Goal: Task Accomplishment & Management: Manage account settings

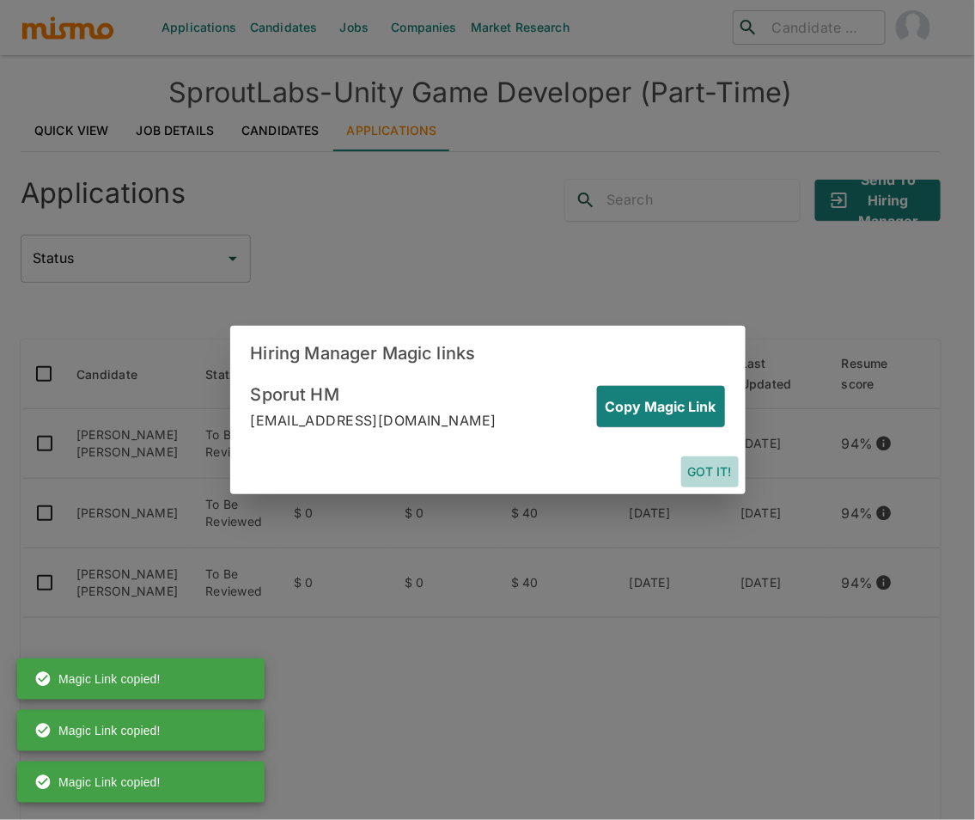
click at [718, 471] on button "Got it!" at bounding box center [710, 472] width 58 height 32
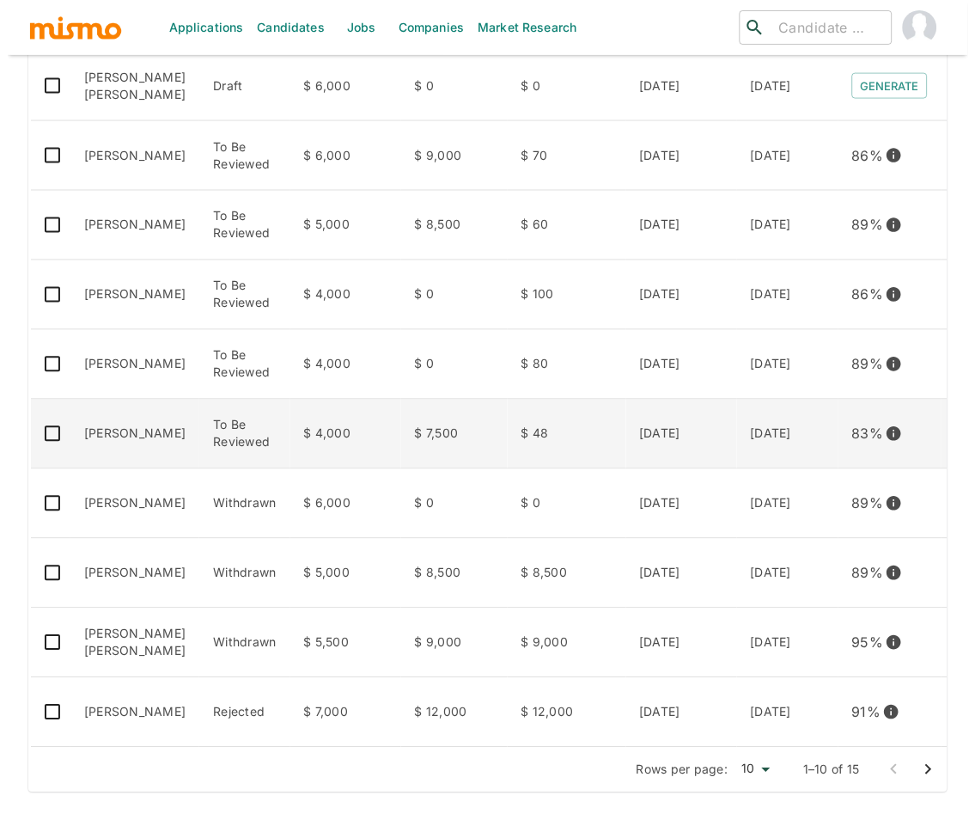
scroll to position [382, 0]
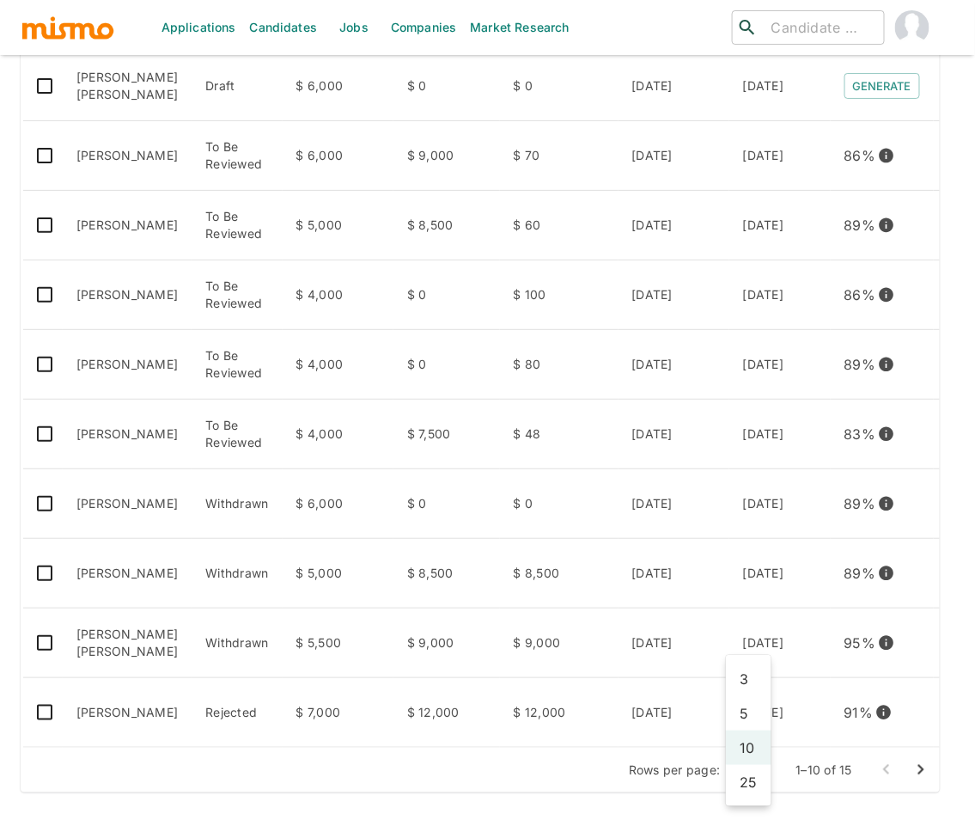
click at [755, 504] on body "Applications Candidates Jobs Companies Market Research ​ ​ SproutLabs - Senior …" at bounding box center [487, 73] width 975 height 861
click at [756, 783] on li "25" at bounding box center [749, 782] width 46 height 34
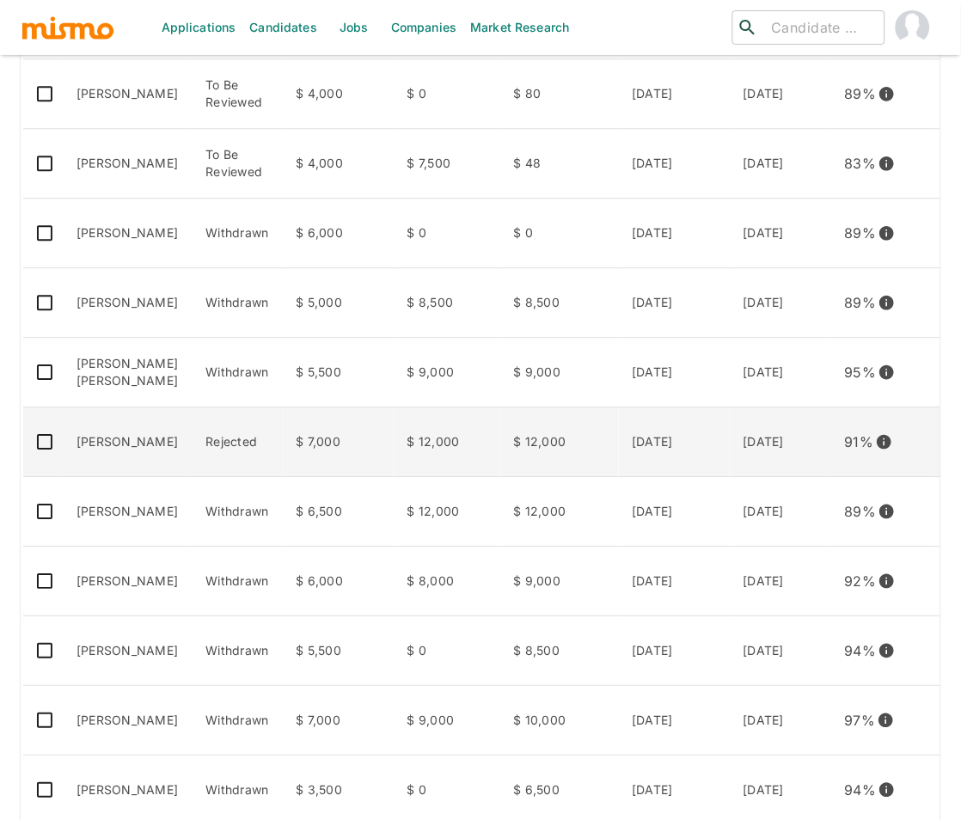
scroll to position [710, 0]
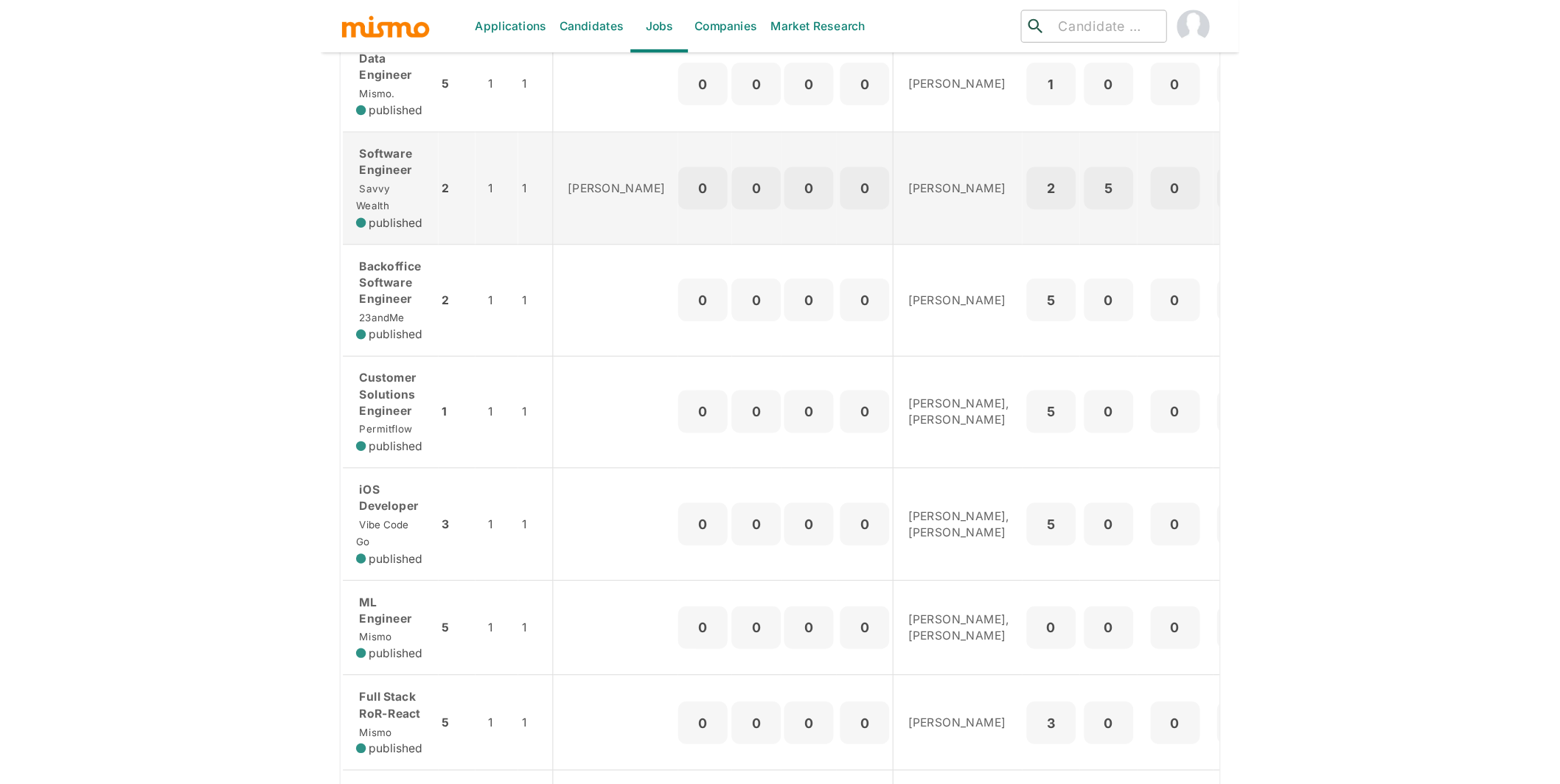
scroll to position [738, 0]
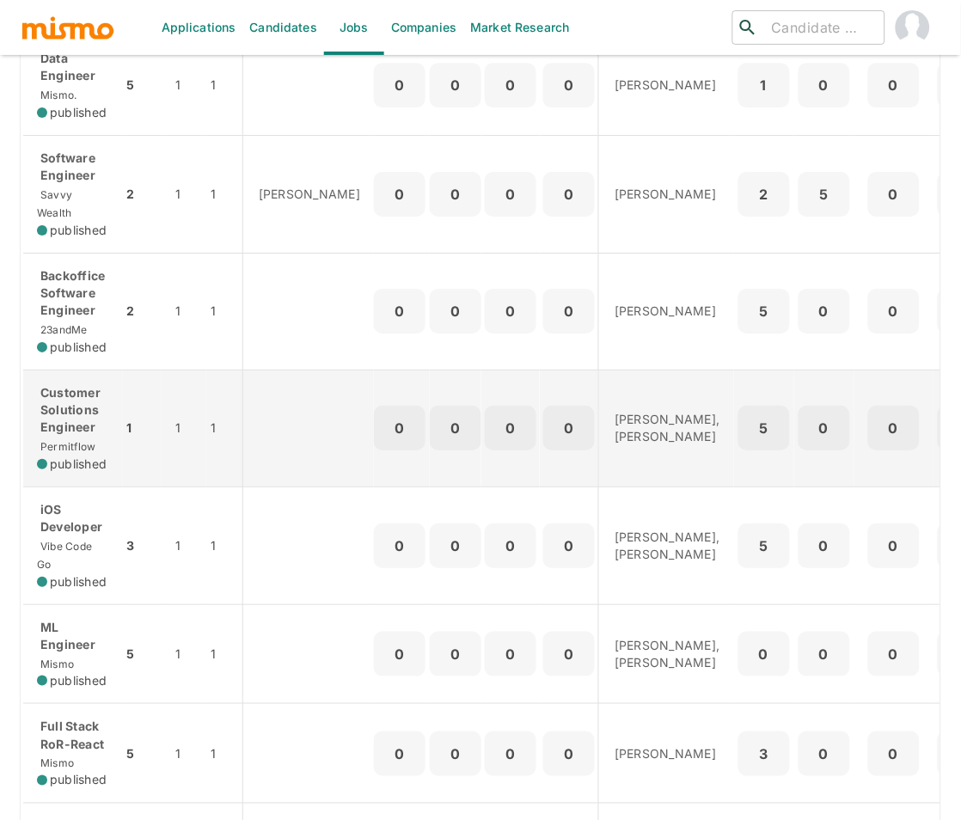
click at [84, 440] on span "Permitflow" at bounding box center [66, 446] width 59 height 13
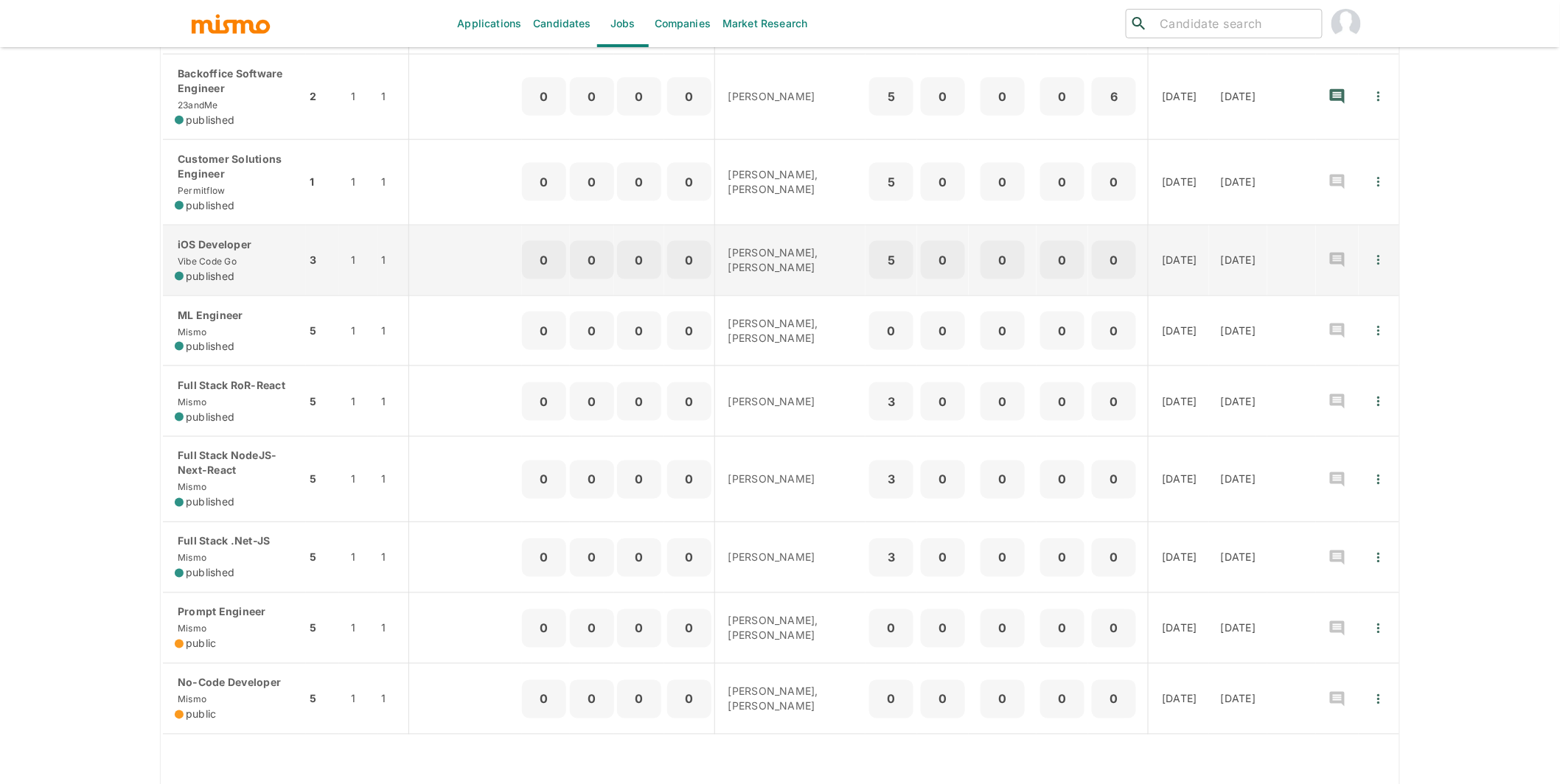
click at [233, 252] on p "iOS Developer" at bounding box center [234, 244] width 119 height 15
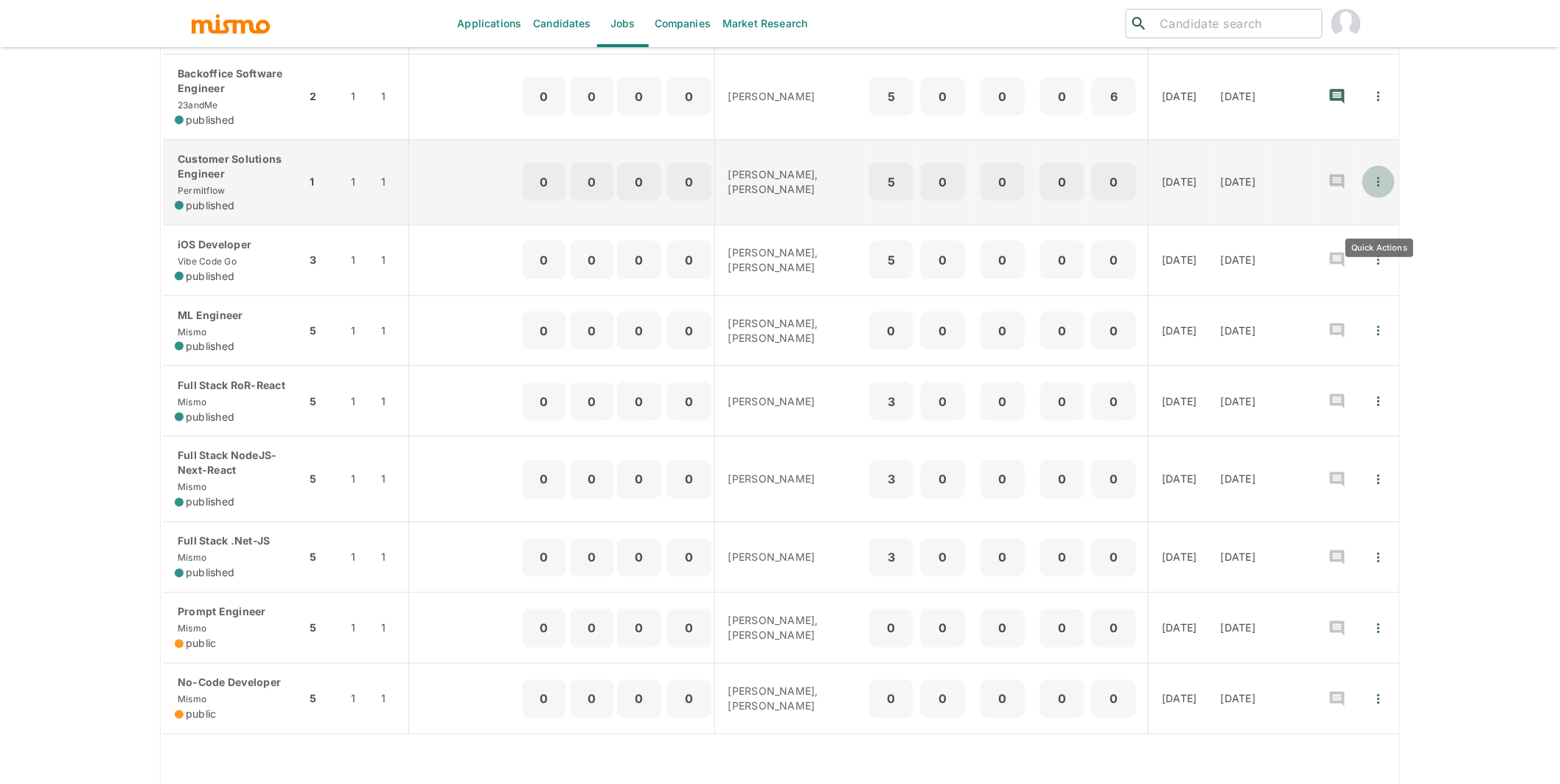
click at [824, 186] on icon "Quick Actions" at bounding box center [1379, 181] width 3 height 9
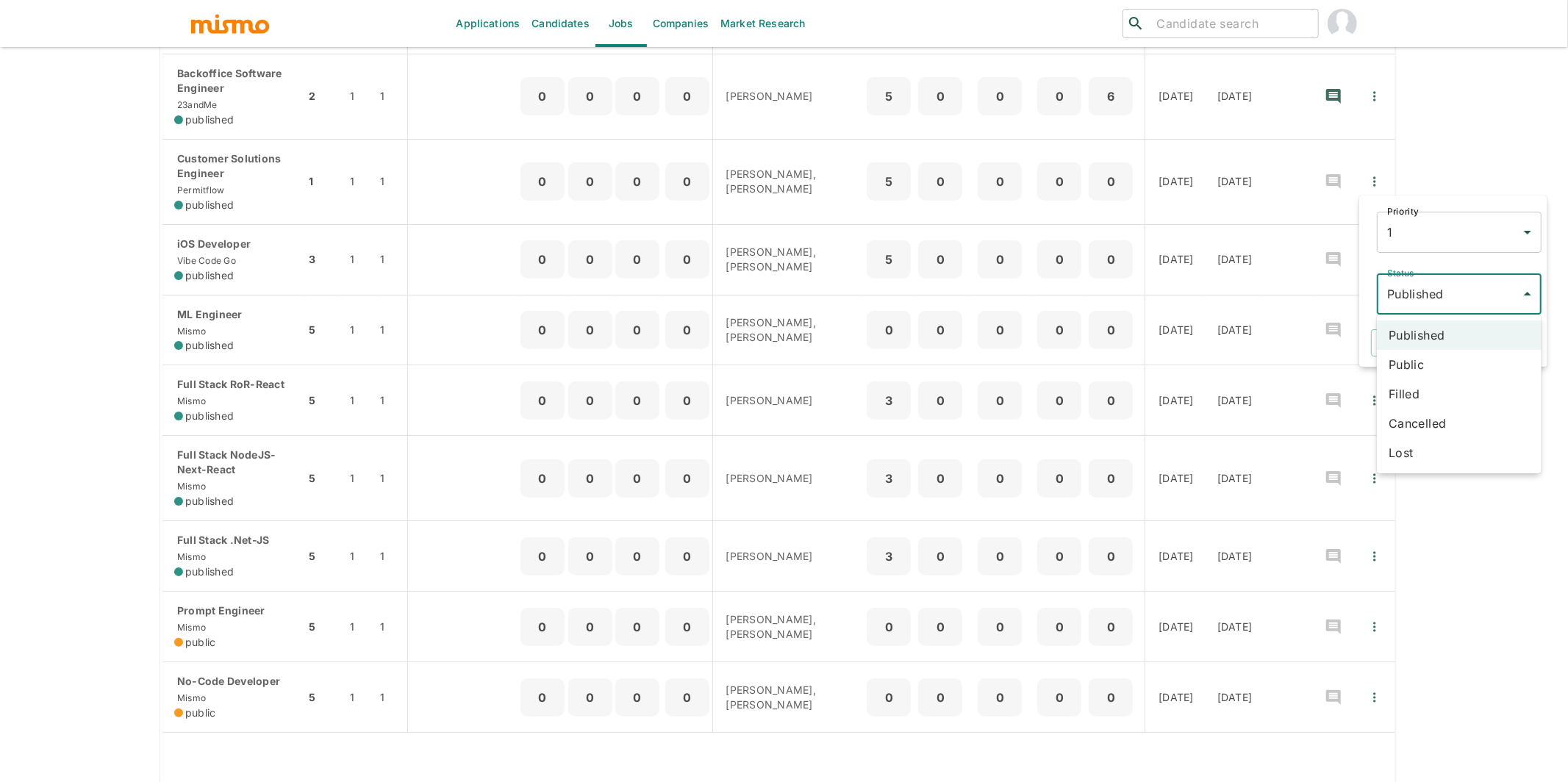
click at [821, 454] on li "Lost" at bounding box center [1459, 453] width 164 height 29
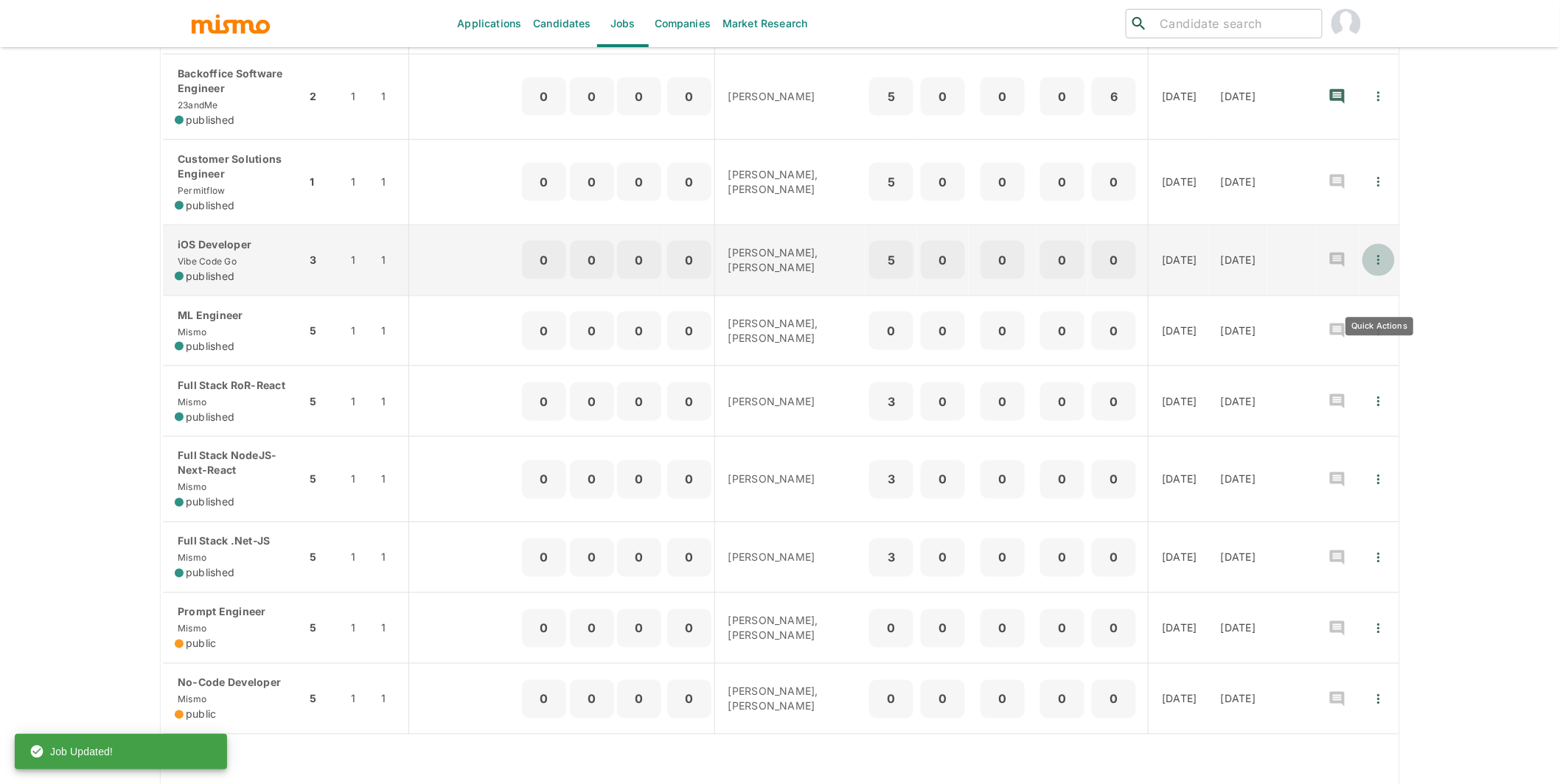
click at [824, 268] on icon "Quick Actions" at bounding box center [1378, 260] width 15 height 15
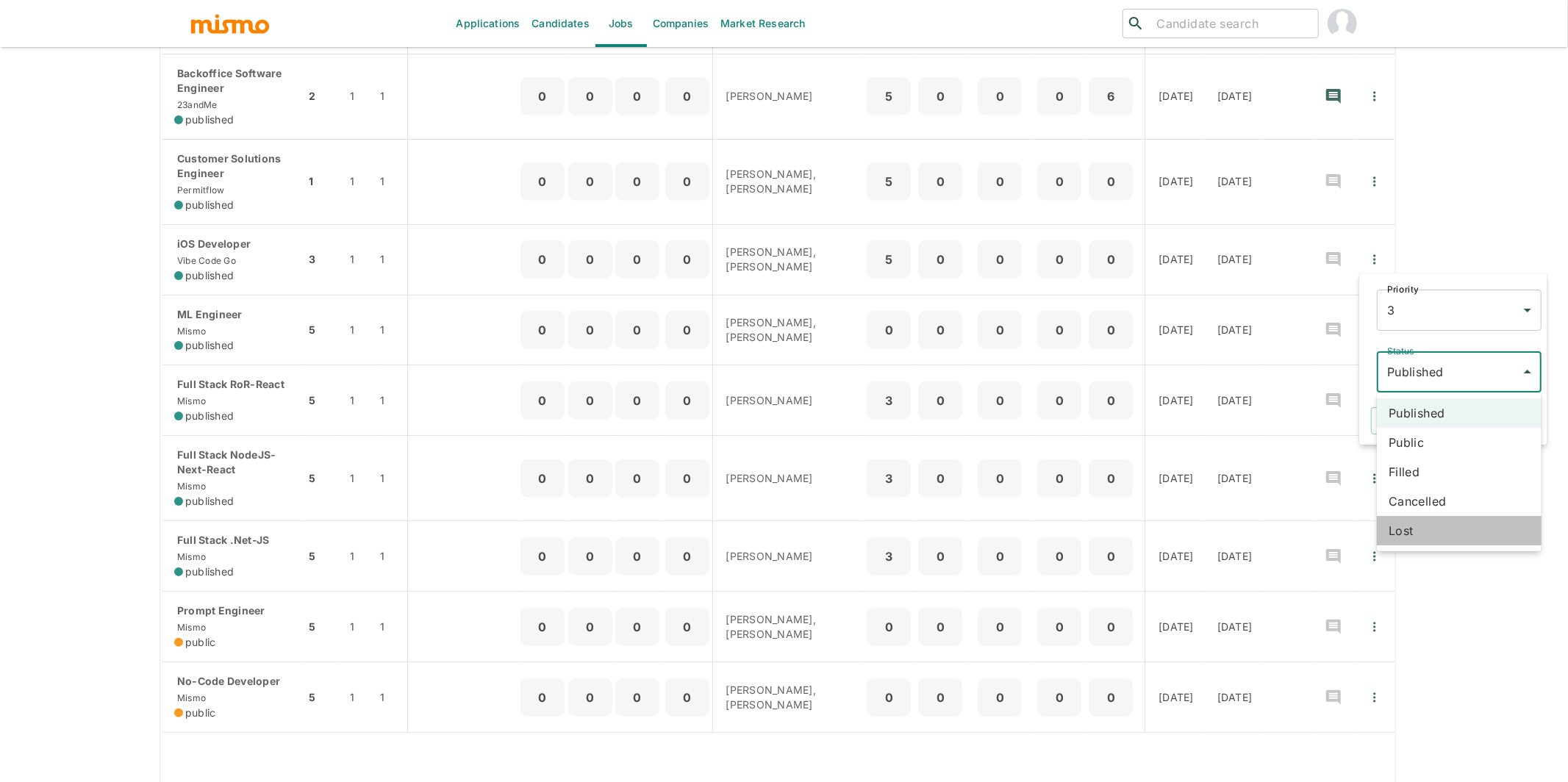
click at [821, 533] on li "Lost" at bounding box center [1459, 530] width 164 height 29
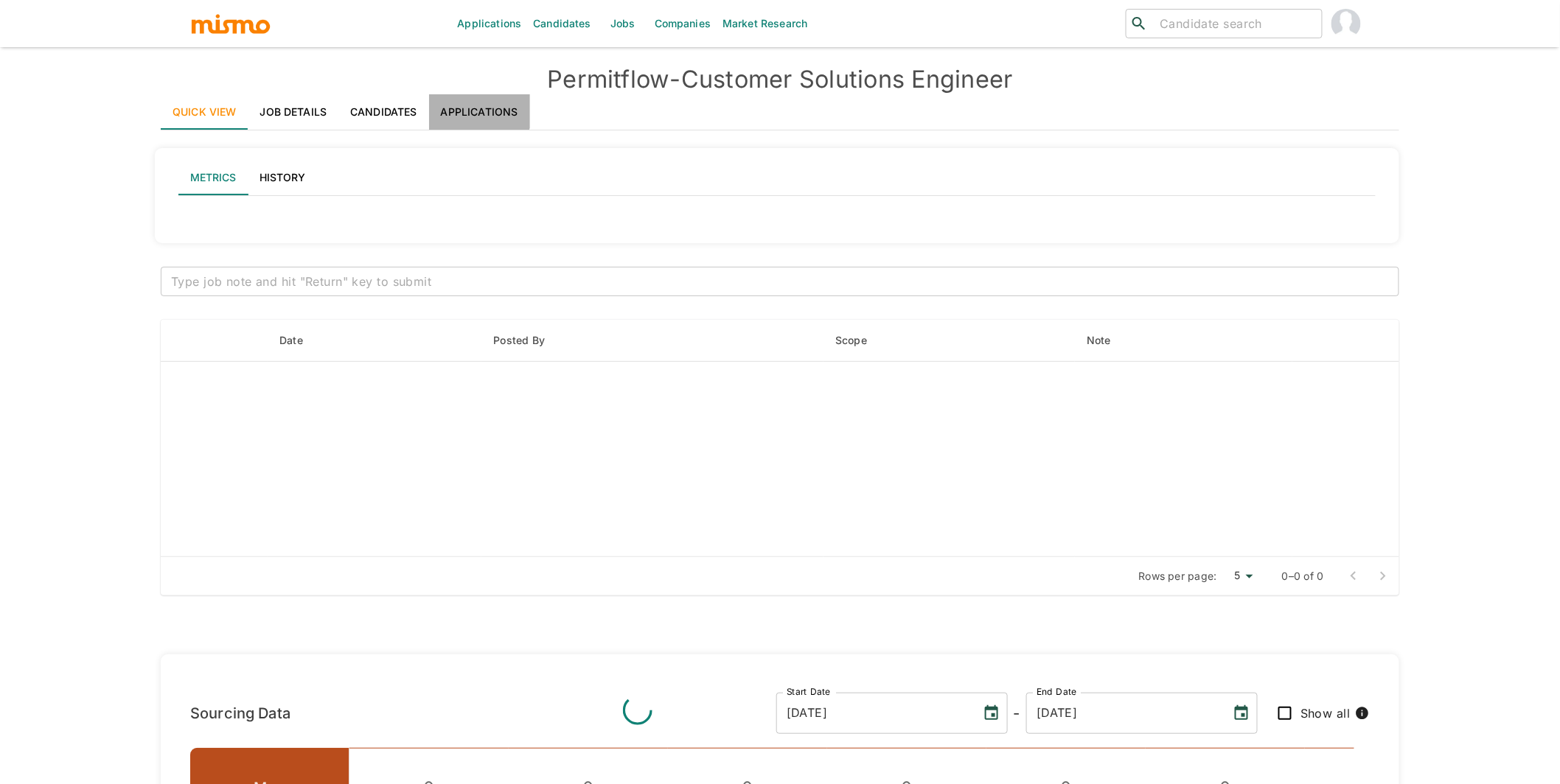
click at [470, 107] on link "Applications" at bounding box center [480, 112] width 101 height 35
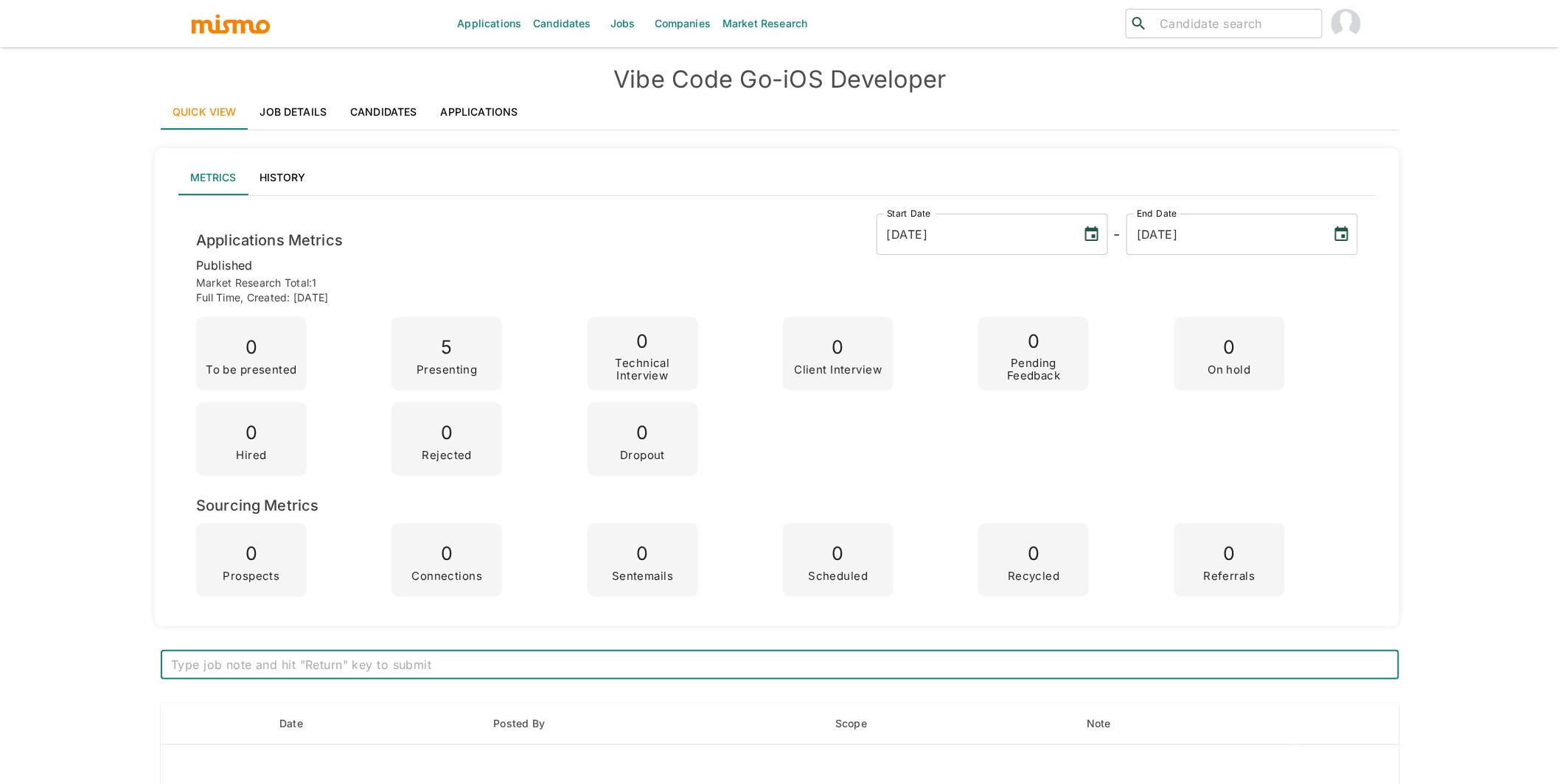
click at [493, 107] on link "Applications" at bounding box center [480, 112] width 101 height 35
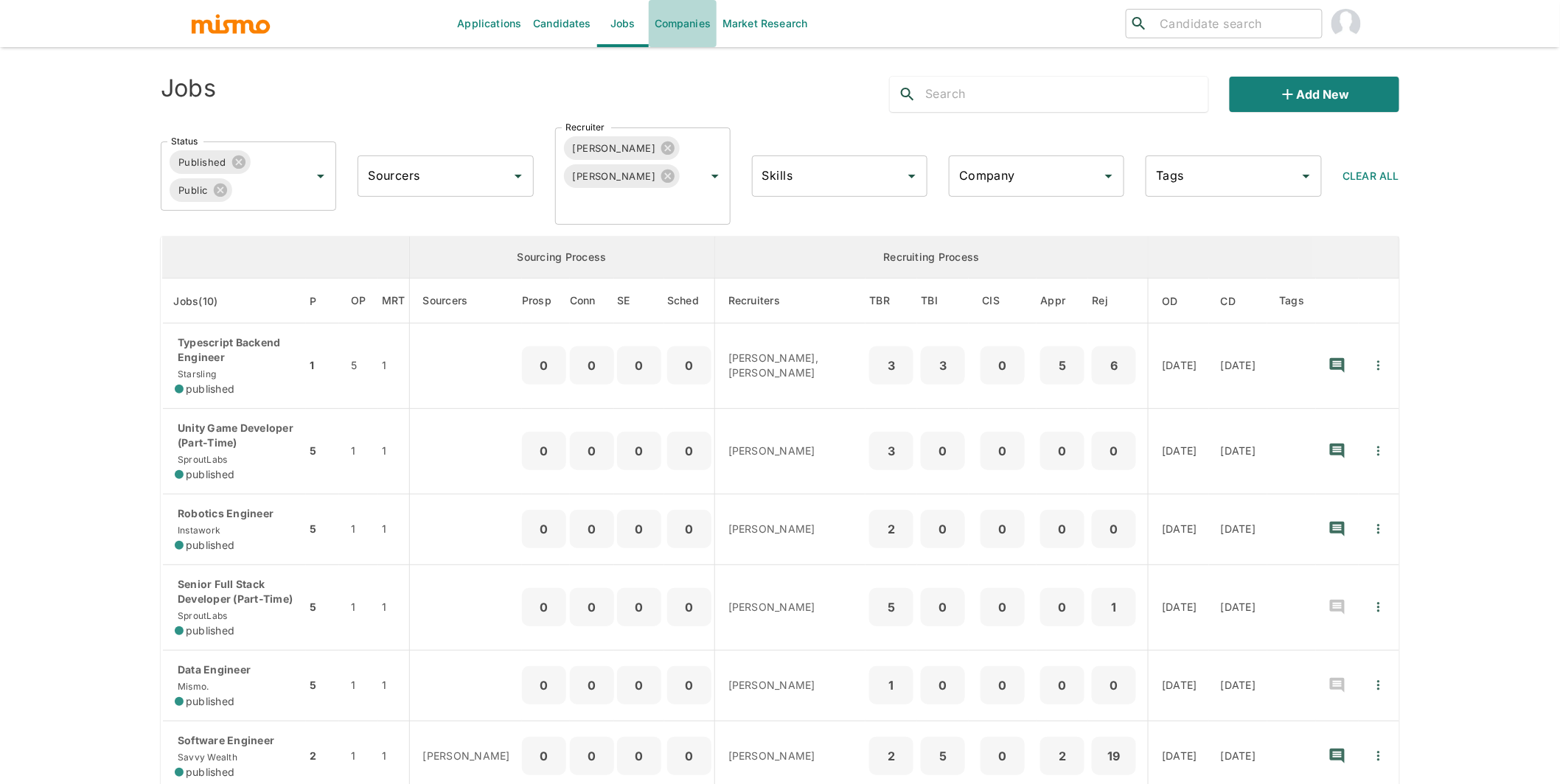
click at [670, 24] on link "Companies" at bounding box center [682, 23] width 68 height 47
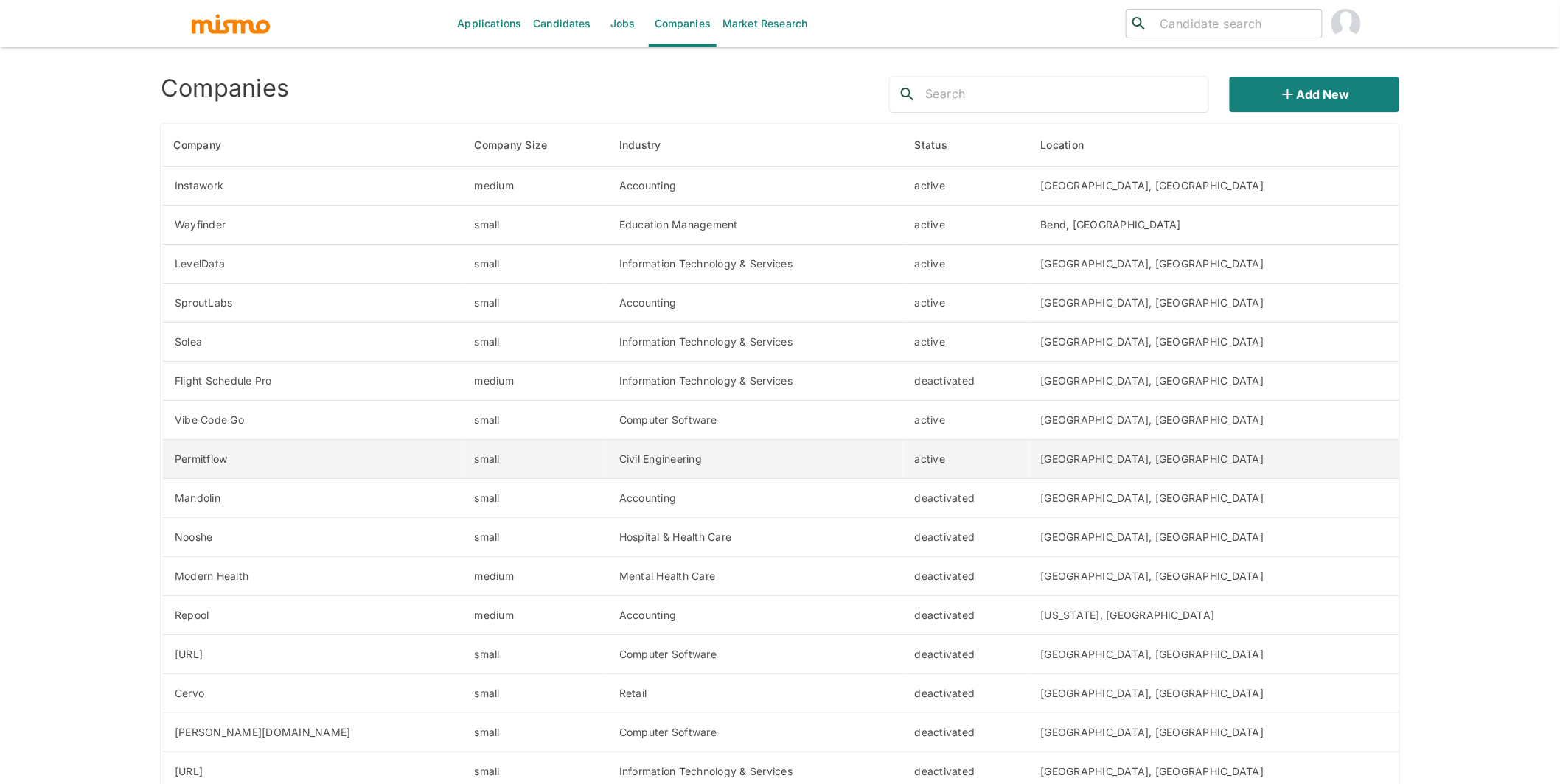
click at [1030, 460] on td "active" at bounding box center [966, 460] width 126 height 39
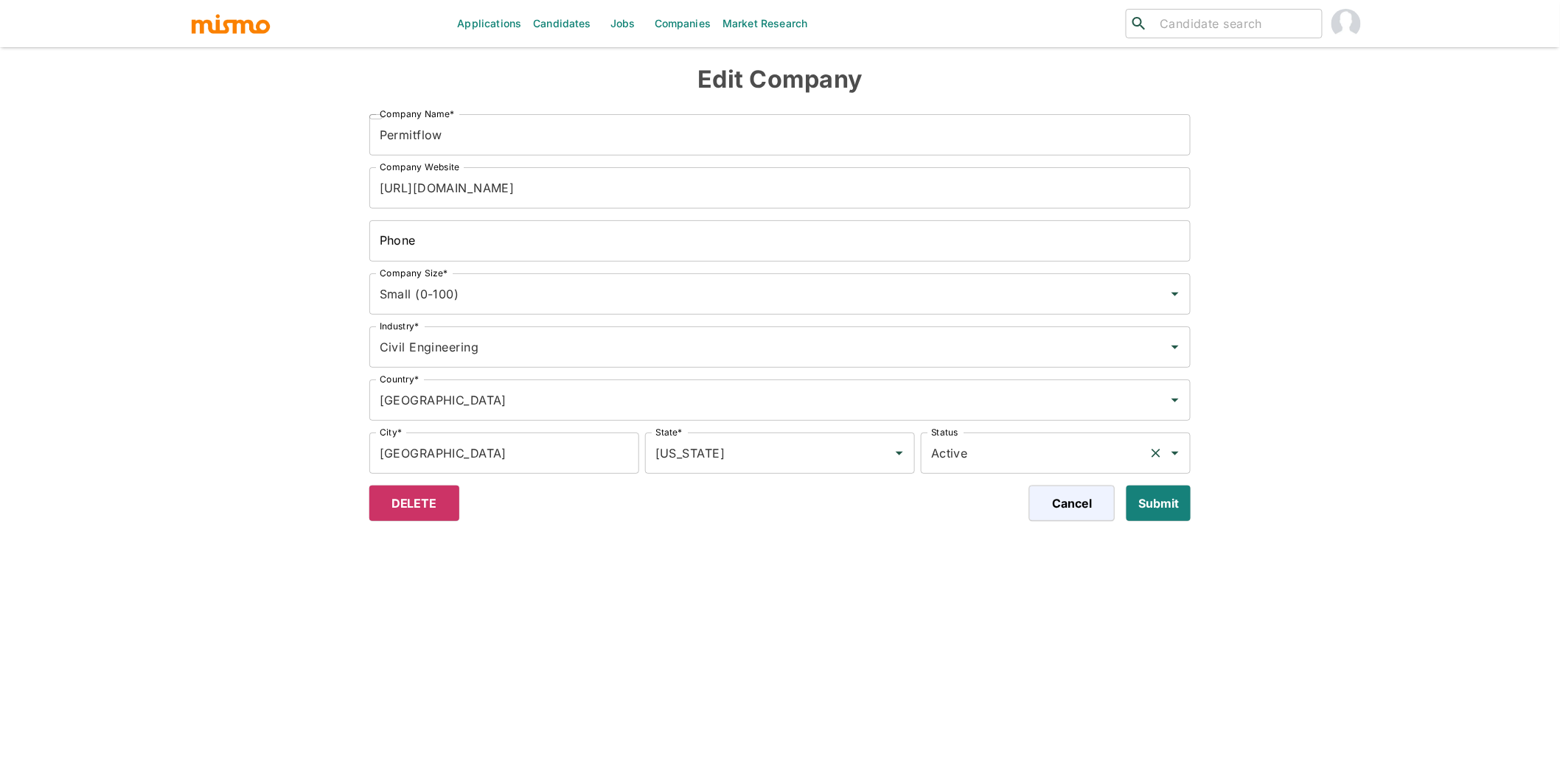
click at [1041, 448] on input "Active" at bounding box center [1035, 453] width 215 height 28
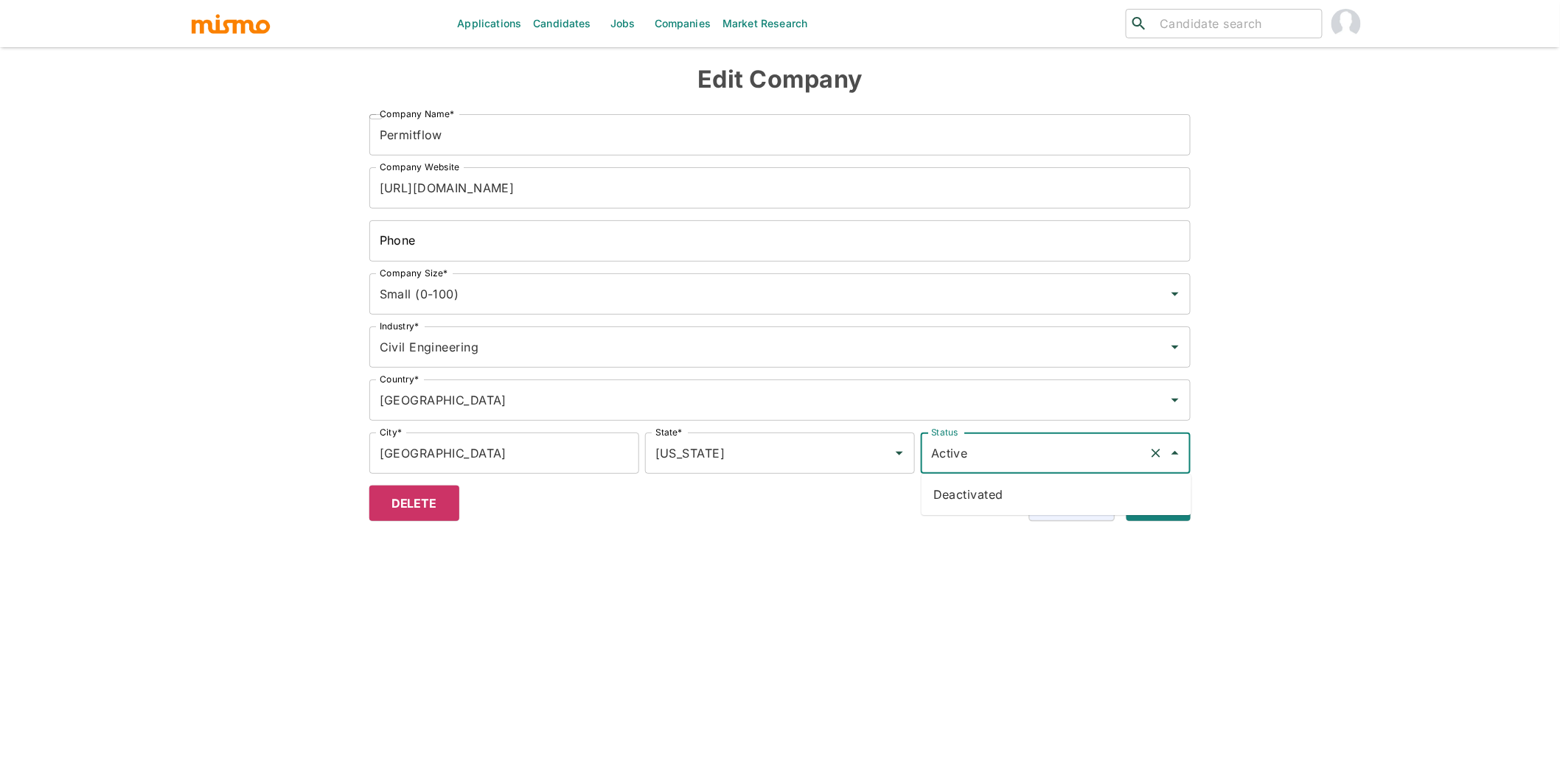
click at [989, 492] on li "Deactivated" at bounding box center [1056, 494] width 270 height 29
type input "Deactivated"
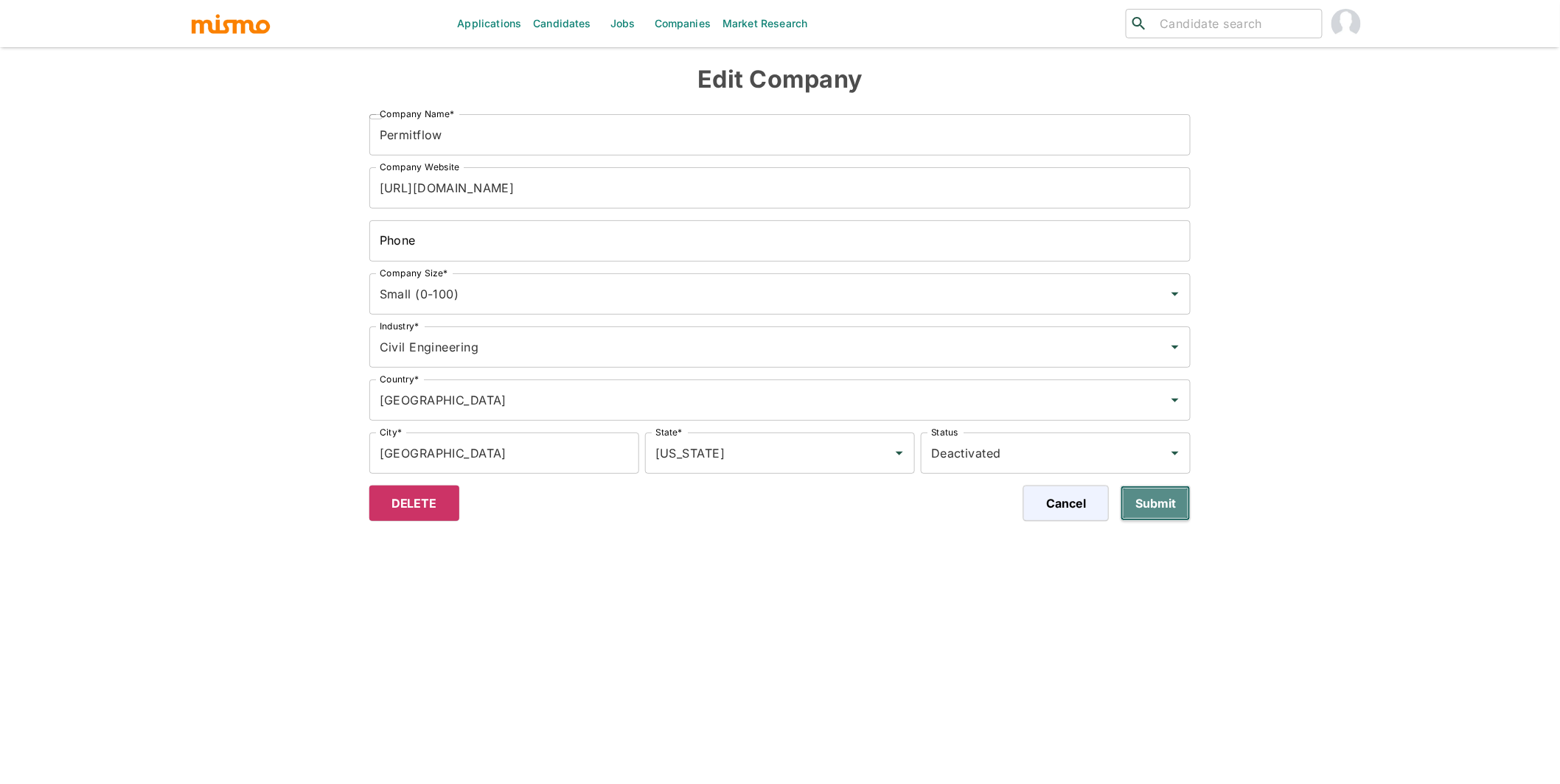
click at [1152, 501] on button "Submit" at bounding box center [1156, 503] width 70 height 35
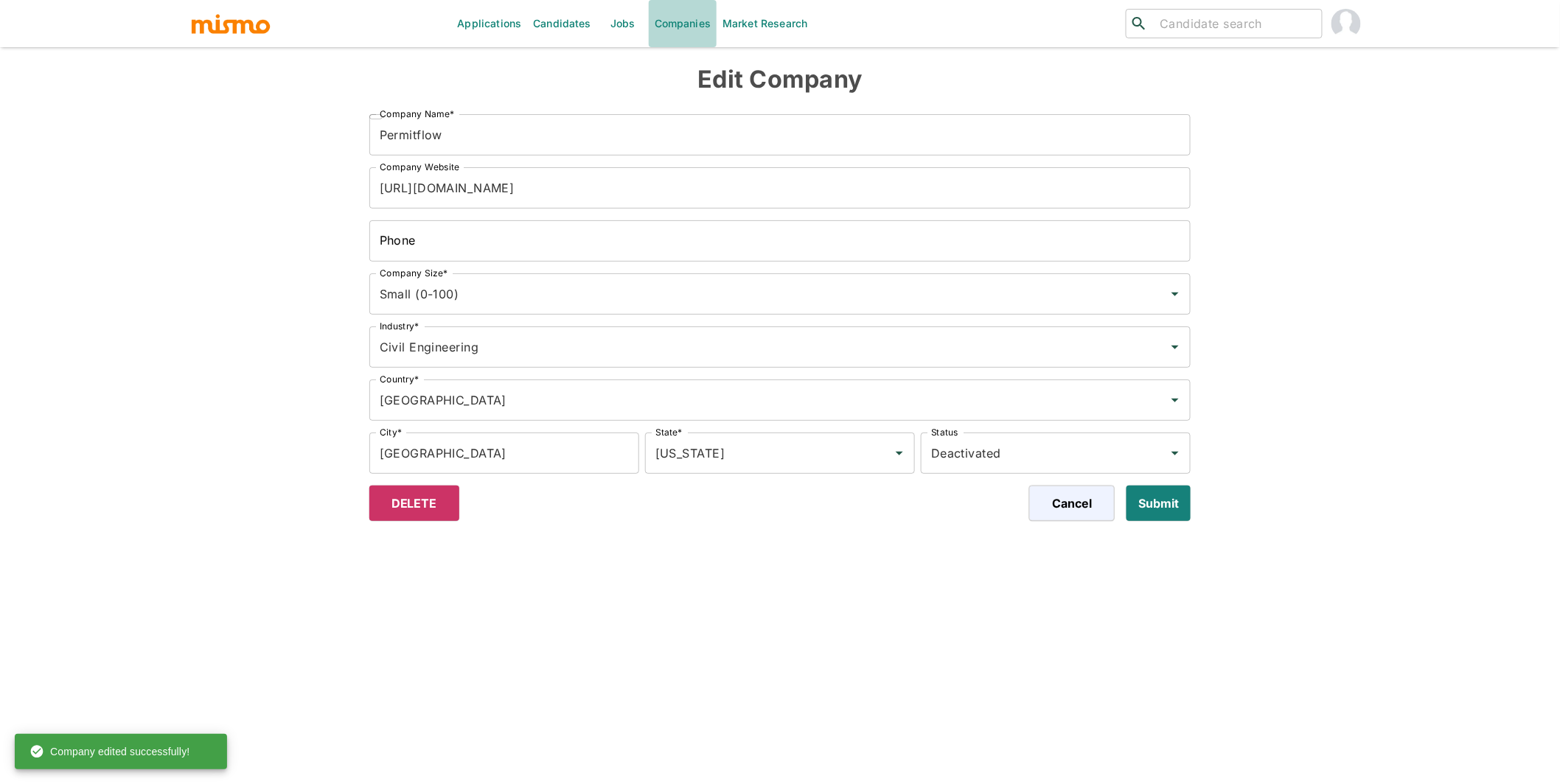
click at [675, 23] on link "Companies" at bounding box center [682, 23] width 68 height 47
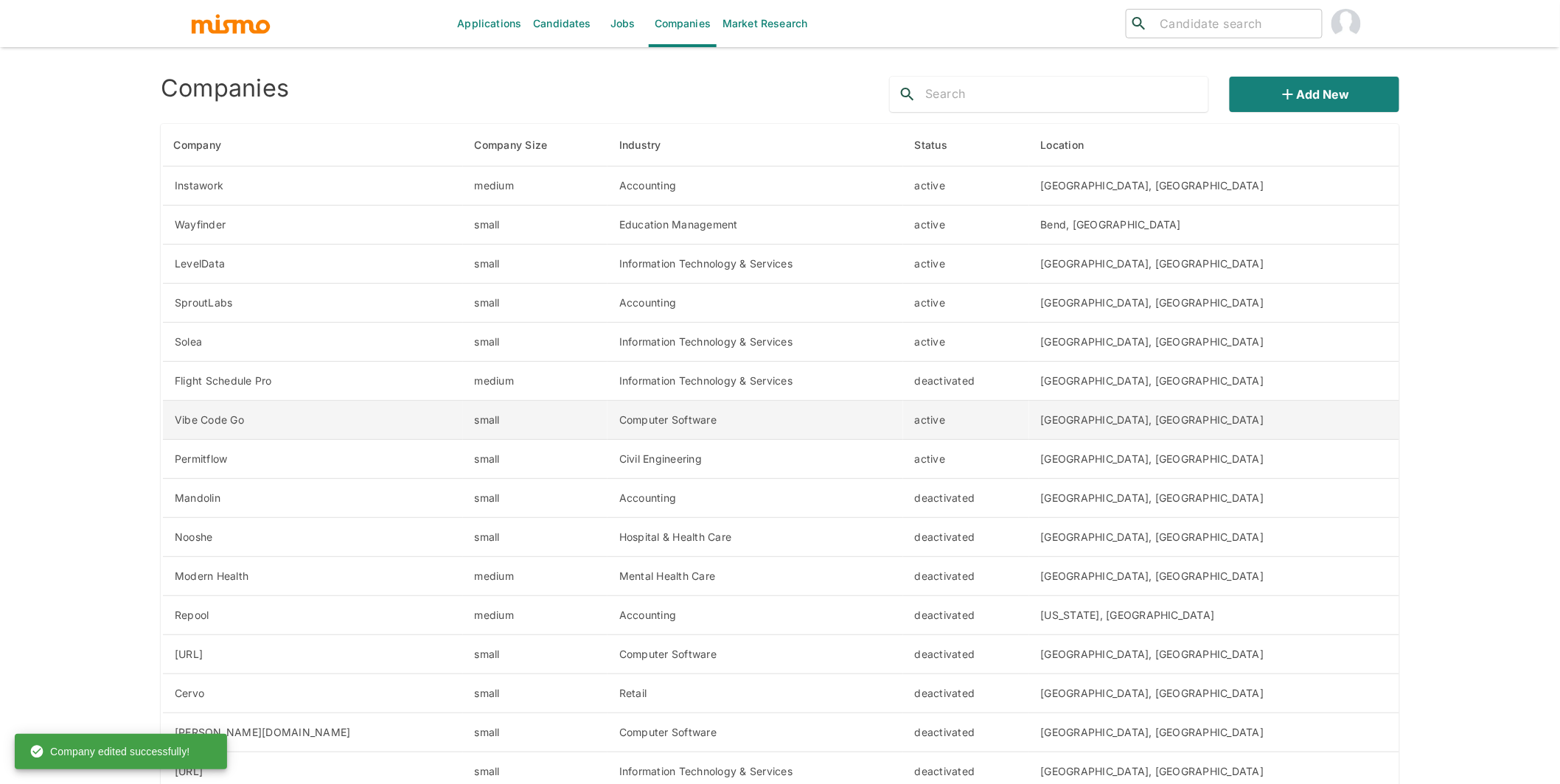
click at [681, 418] on td "Computer Software" at bounding box center [755, 420] width 296 height 39
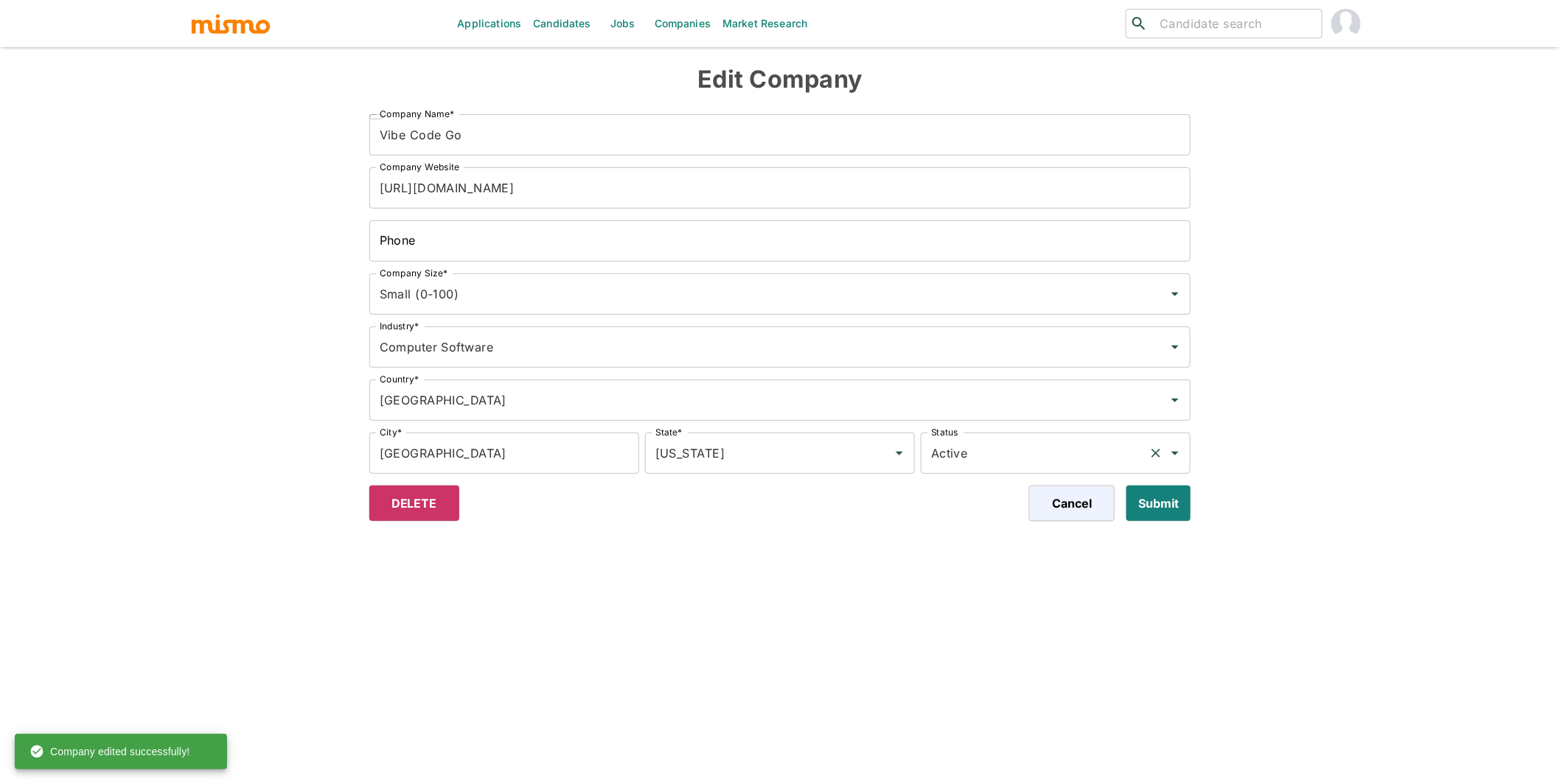
click at [1031, 452] on input "Active" at bounding box center [1035, 453] width 215 height 28
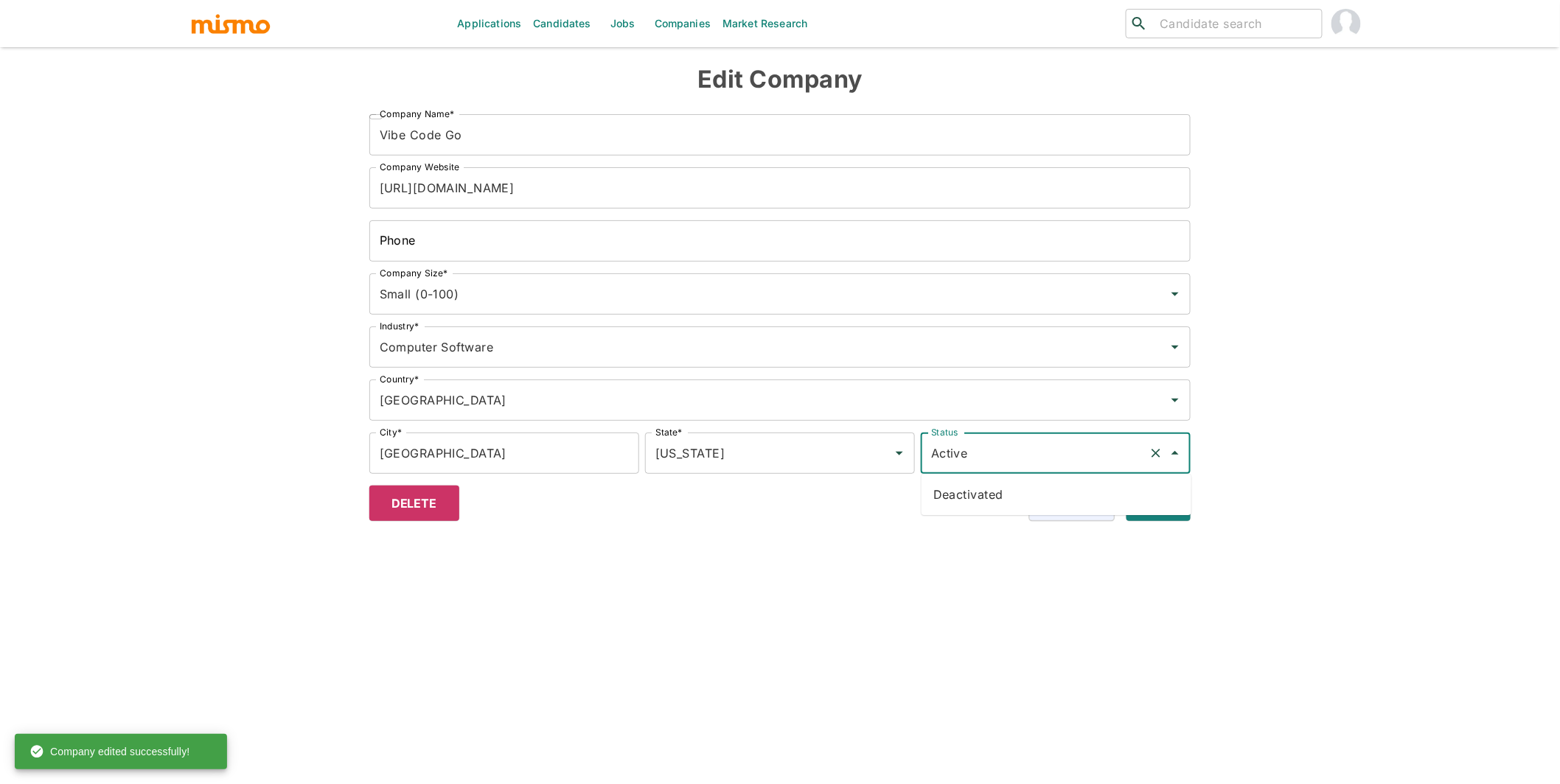
drag, startPoint x: 989, startPoint y: 506, endPoint x: 1027, endPoint y: 510, distance: 38.2
click at [989, 506] on li "Deactivated" at bounding box center [1056, 494] width 270 height 29
type input "Deactivated"
click at [1161, 506] on button "Submit" at bounding box center [1156, 503] width 70 height 35
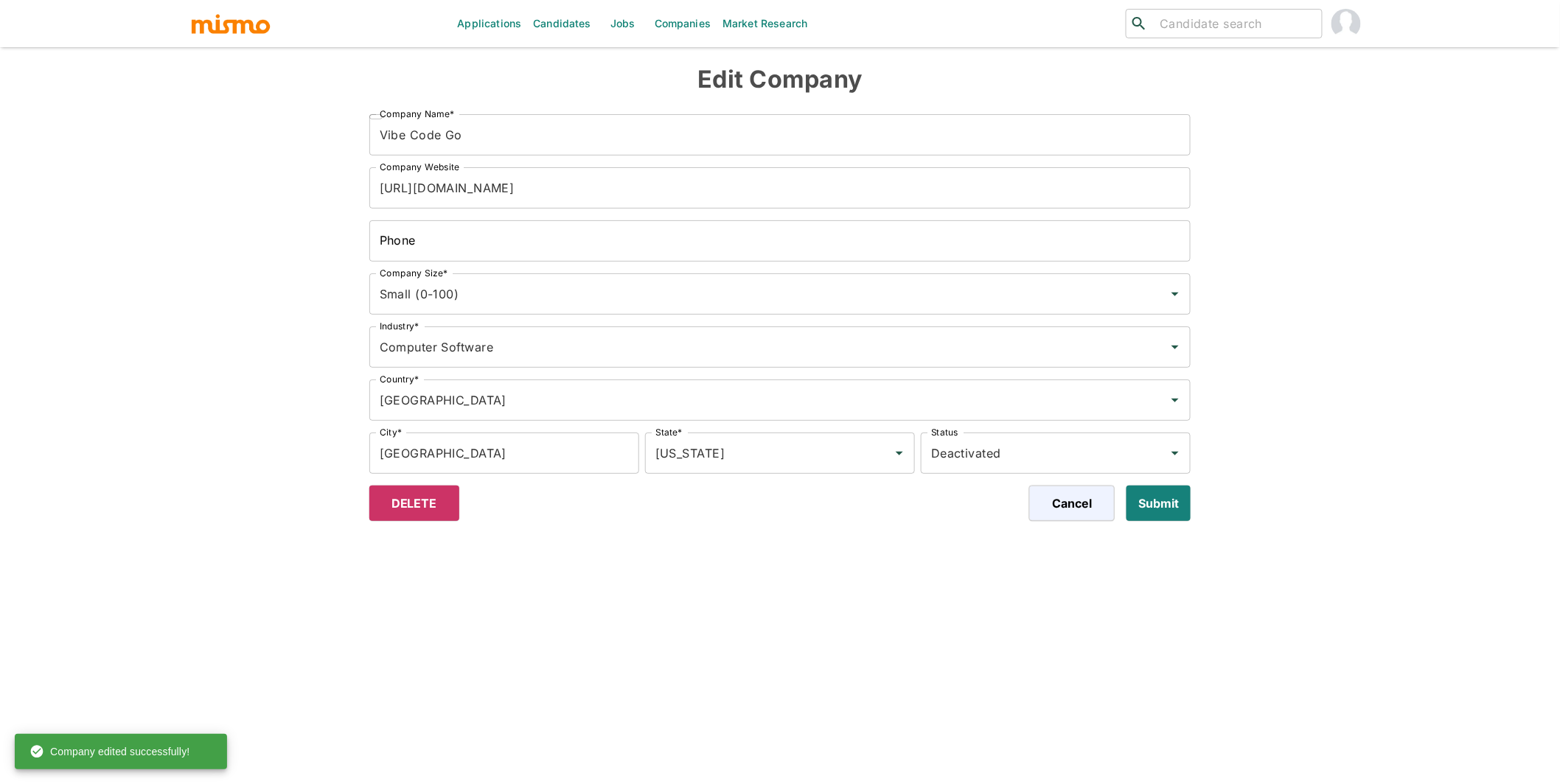
click at [211, 13] on img "button" at bounding box center [231, 24] width 82 height 22
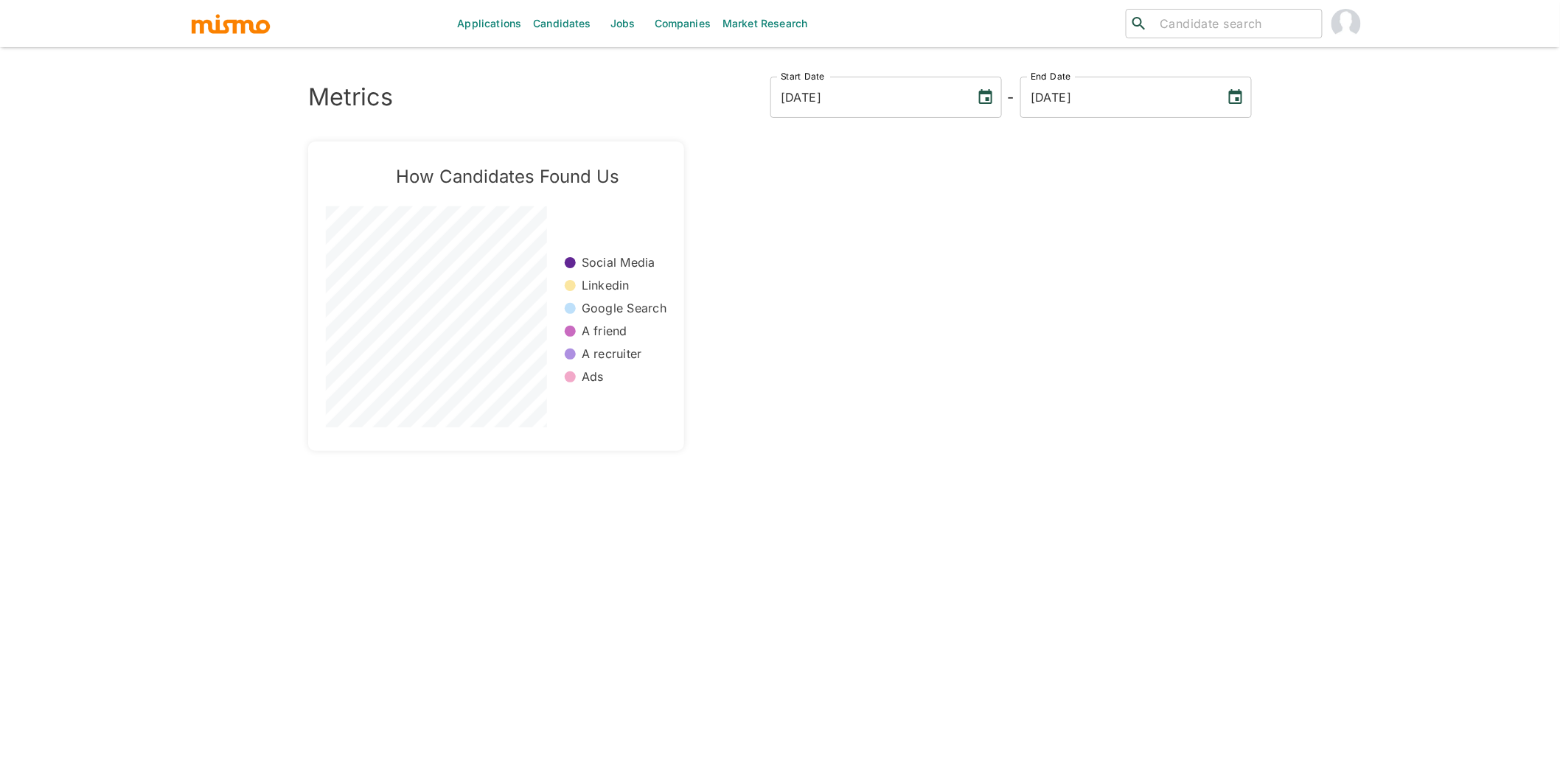
click at [677, 21] on link "Companies" at bounding box center [682, 23] width 68 height 47
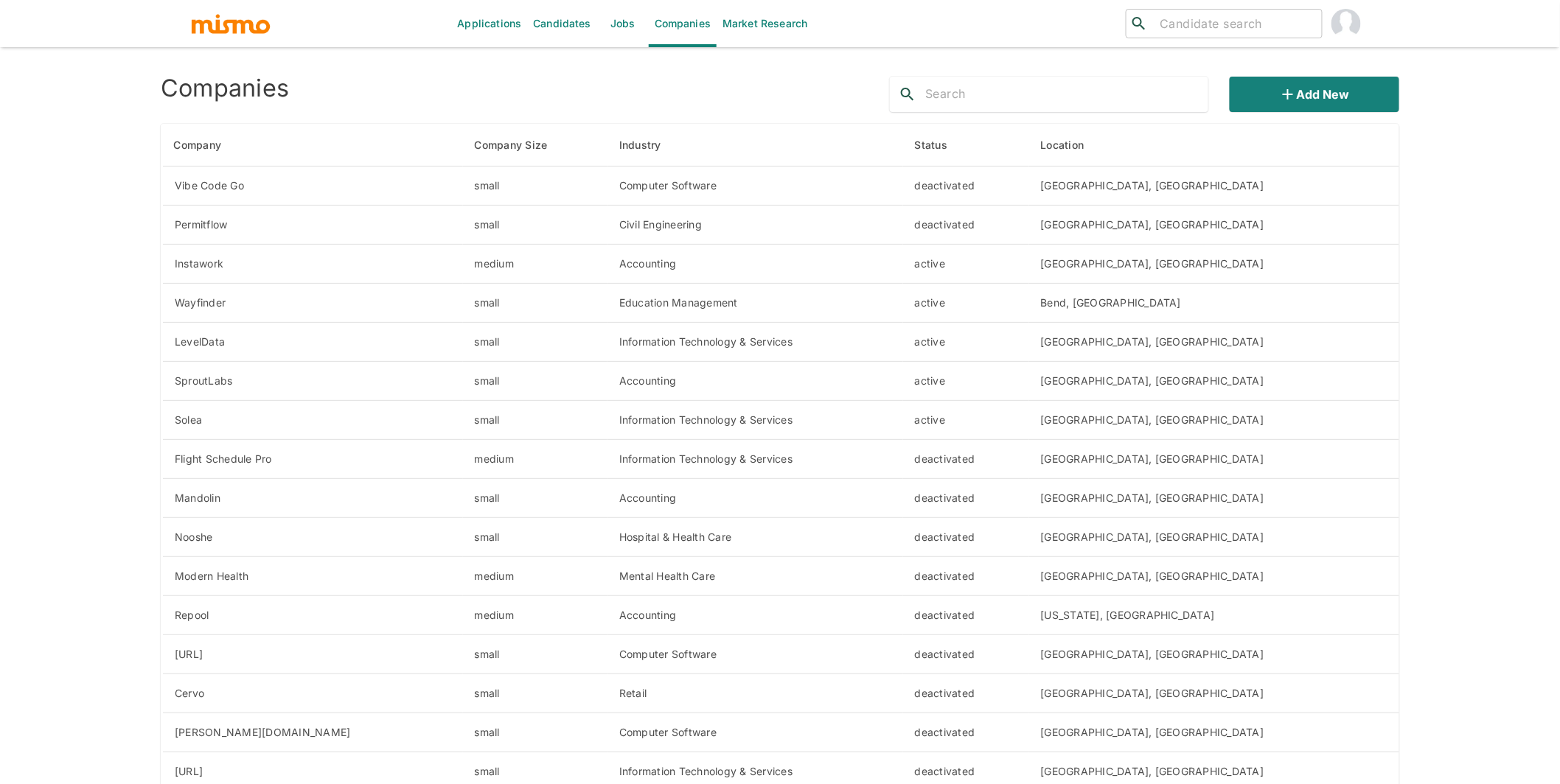
click at [221, 20] on img "button" at bounding box center [231, 24] width 82 height 22
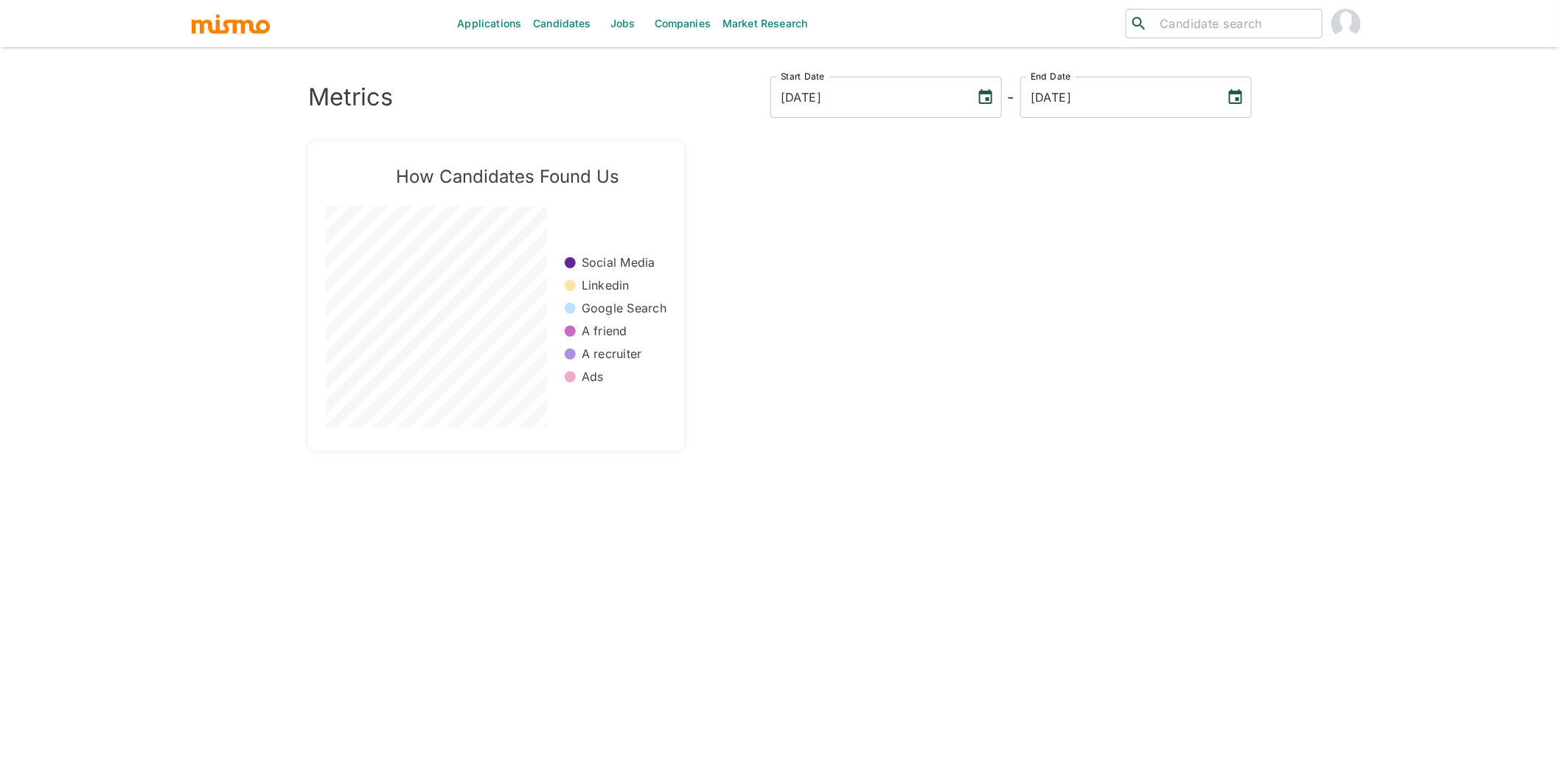
click at [625, 26] on link "Jobs" at bounding box center [623, 23] width 51 height 47
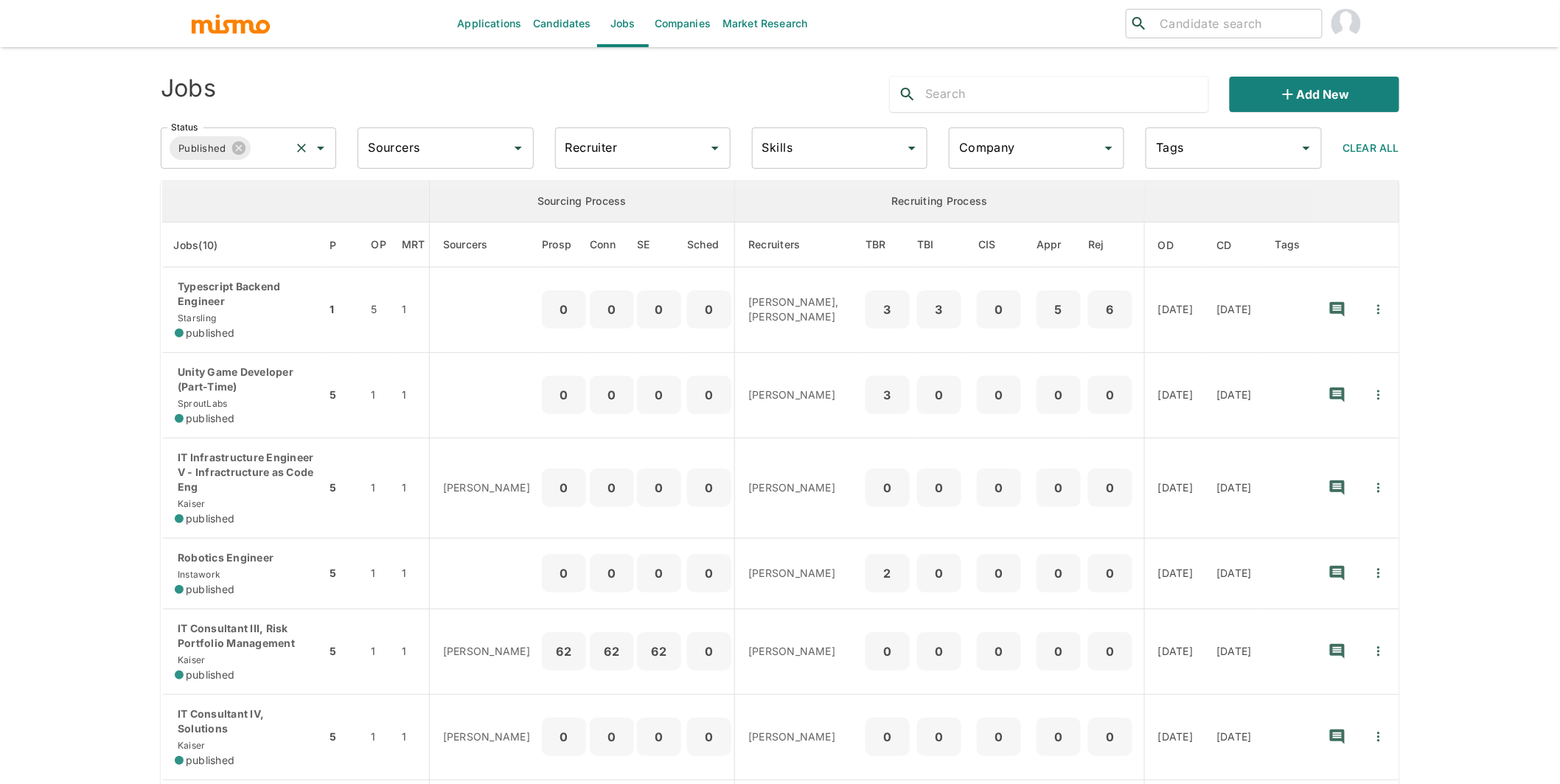
click at [274, 147] on input "Status" at bounding box center [270, 148] width 35 height 28
click at [233, 185] on li "Public" at bounding box center [249, 190] width 176 height 29
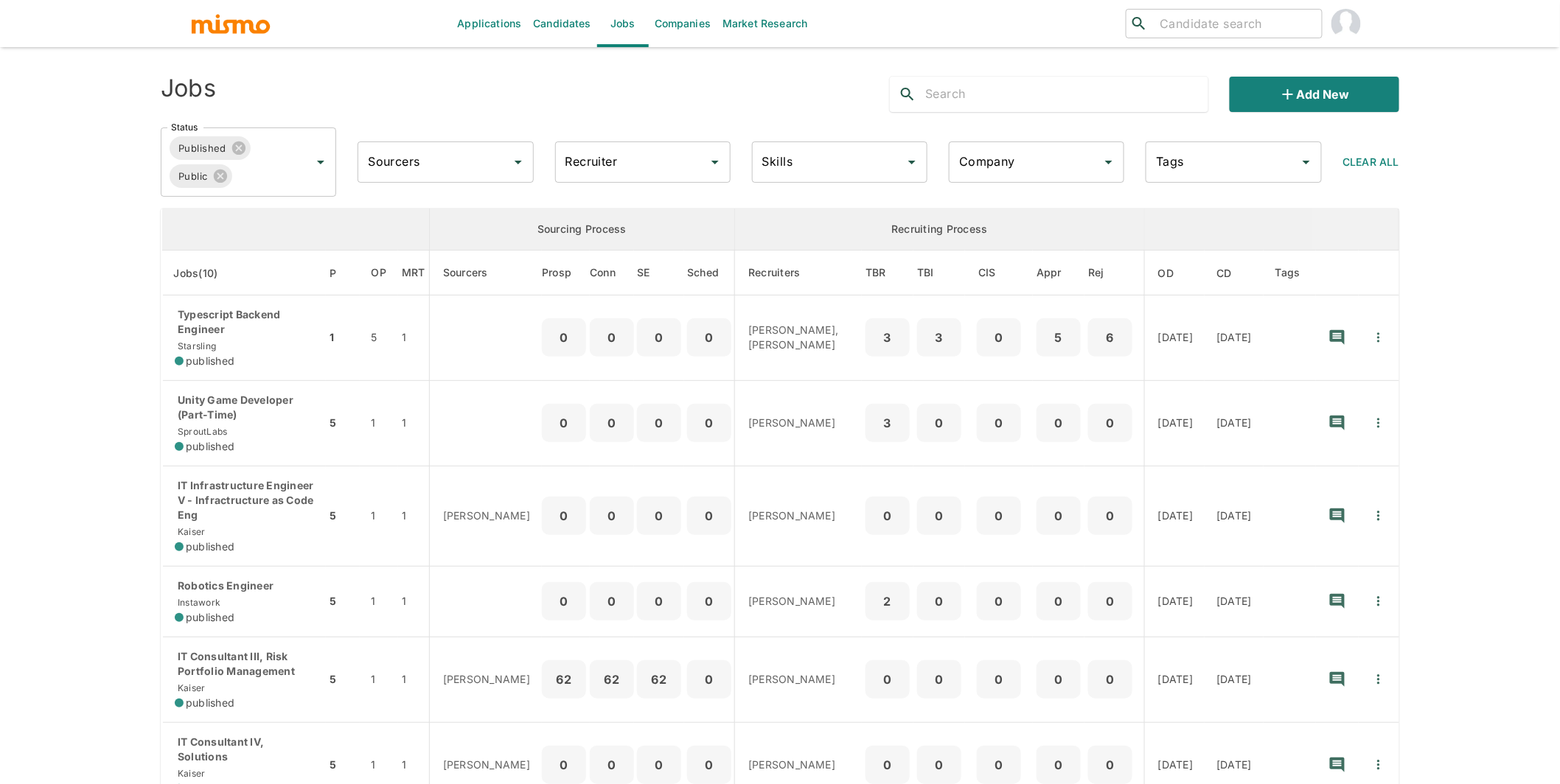
click at [610, 162] on input "Recruiter" at bounding box center [632, 162] width 140 height 28
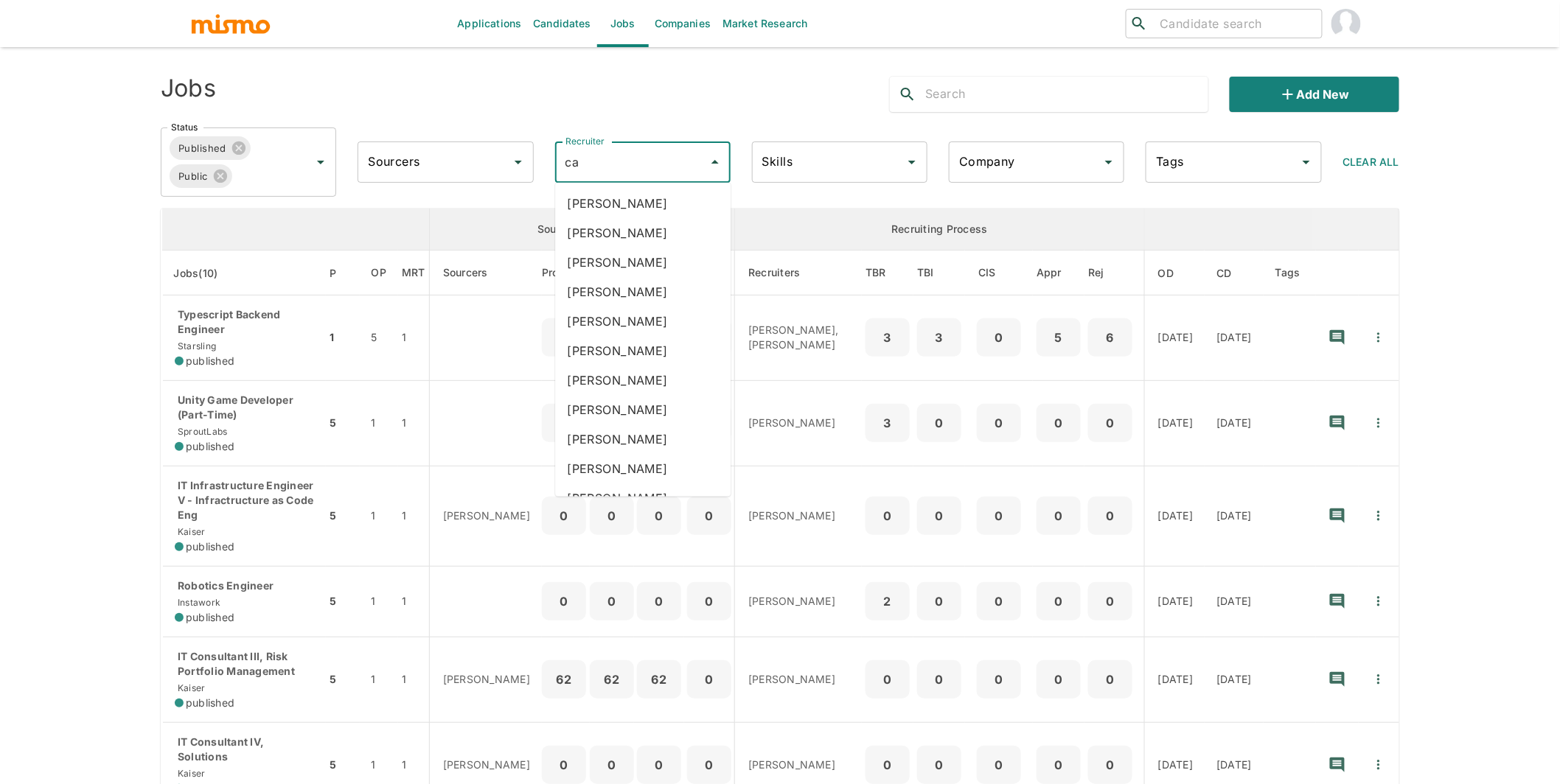
type input "car"
click at [639, 290] on li "Carmen Vilachá" at bounding box center [643, 292] width 176 height 29
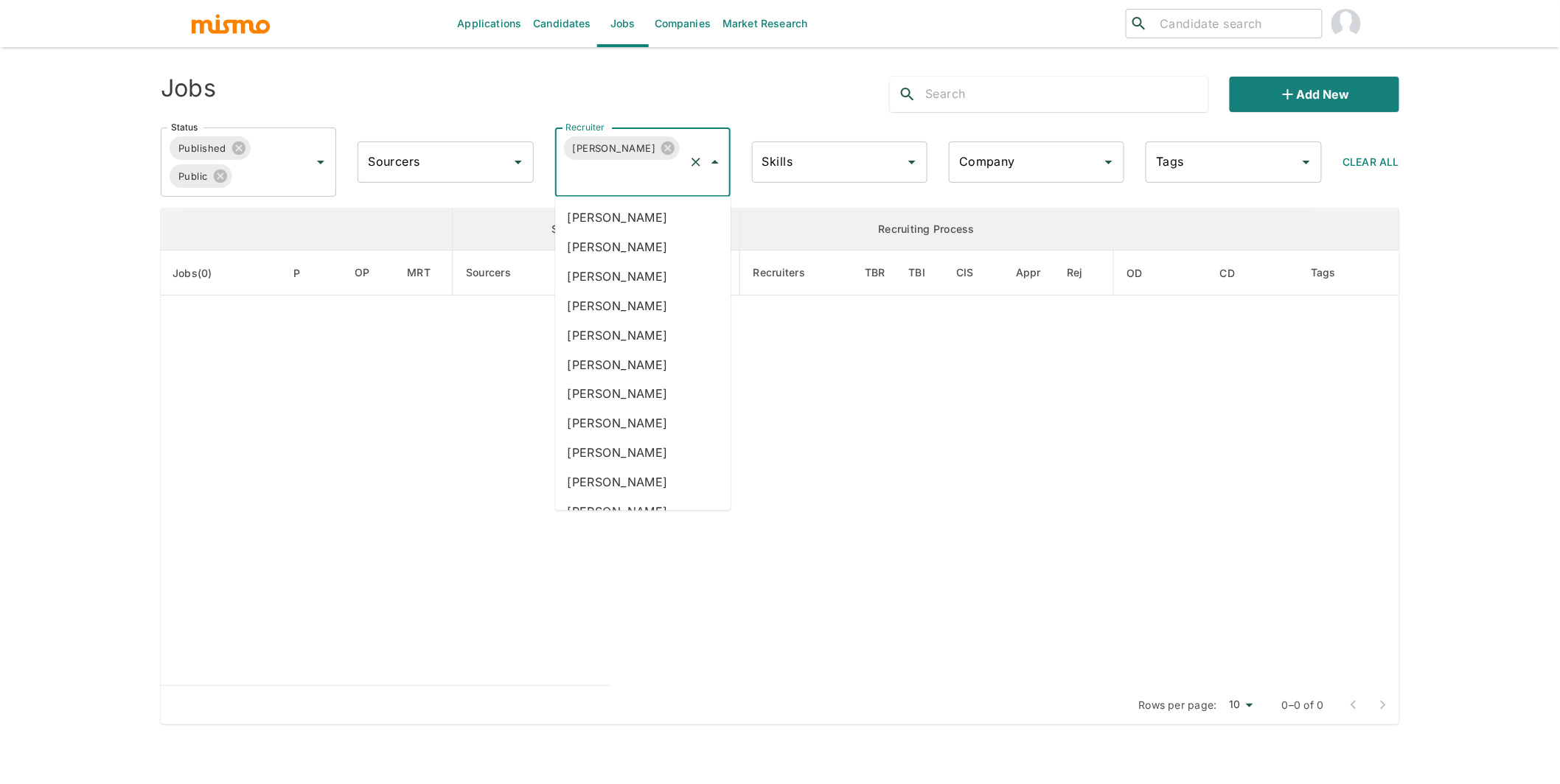
click at [631, 181] on input "Recruiter" at bounding box center [622, 176] width 121 height 28
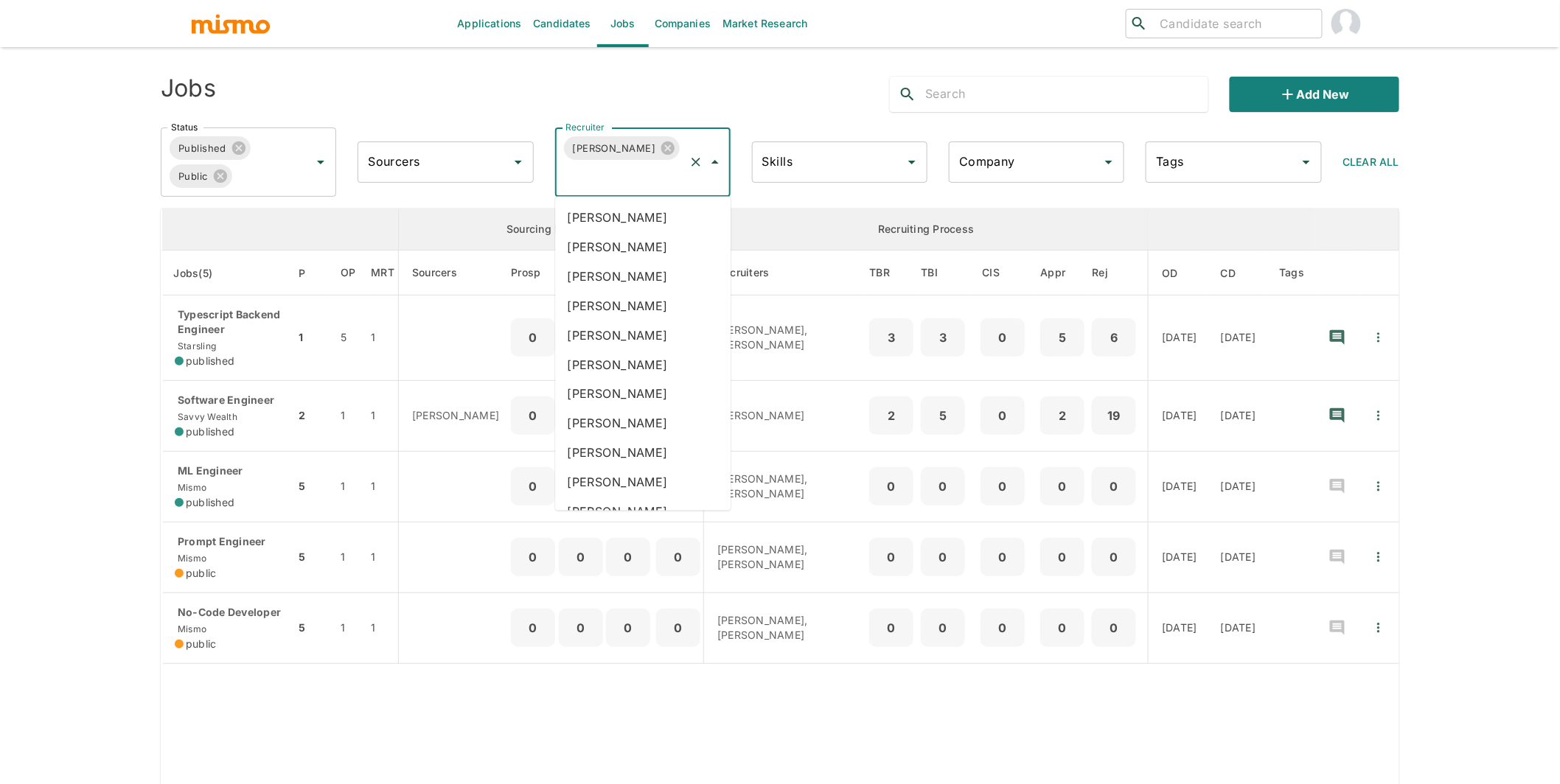
click at [631, 181] on input "Recruiter" at bounding box center [622, 176] width 121 height 28
type input "luj"
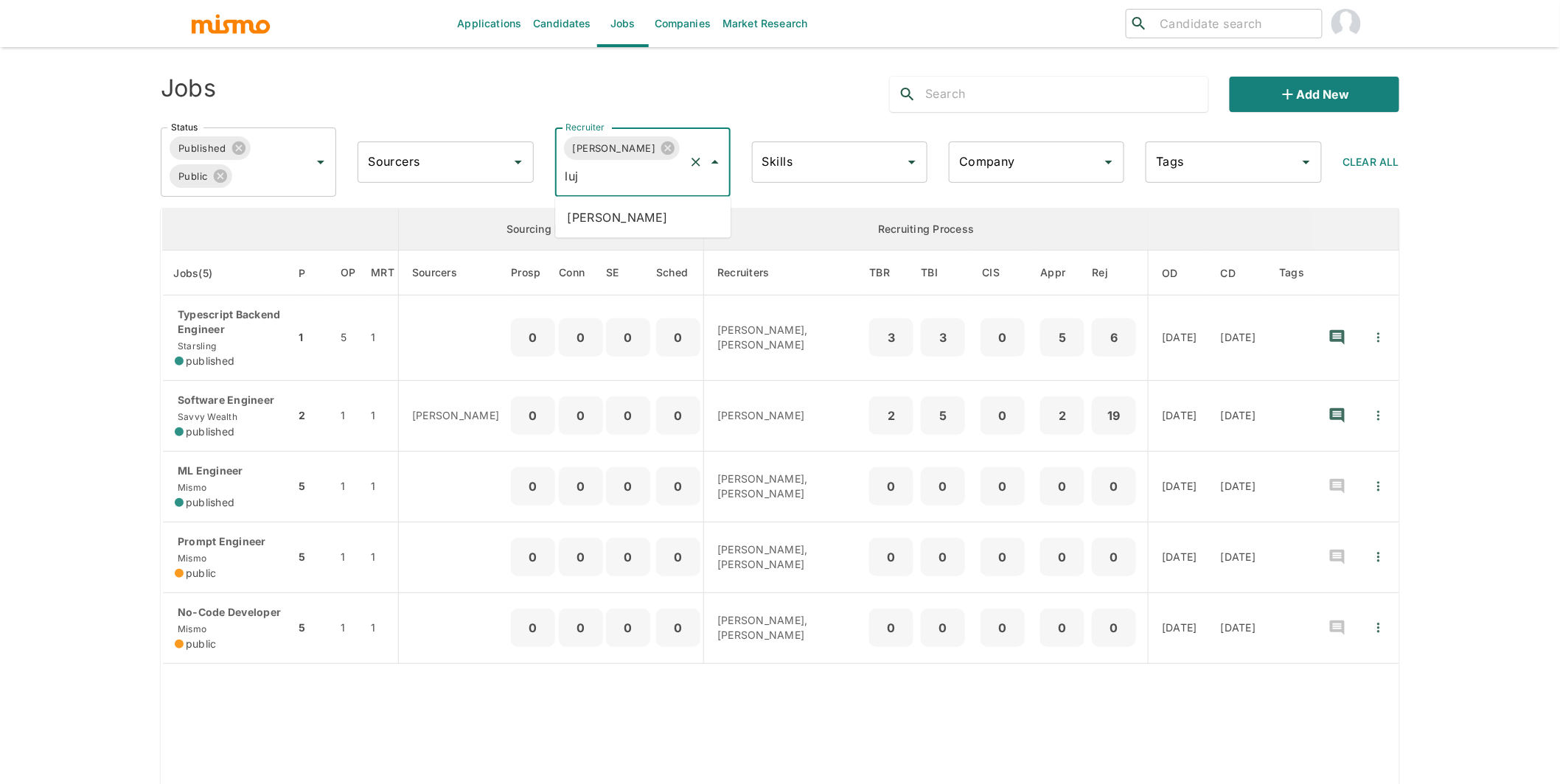
click at [646, 223] on li "[PERSON_NAME]" at bounding box center [643, 217] width 176 height 29
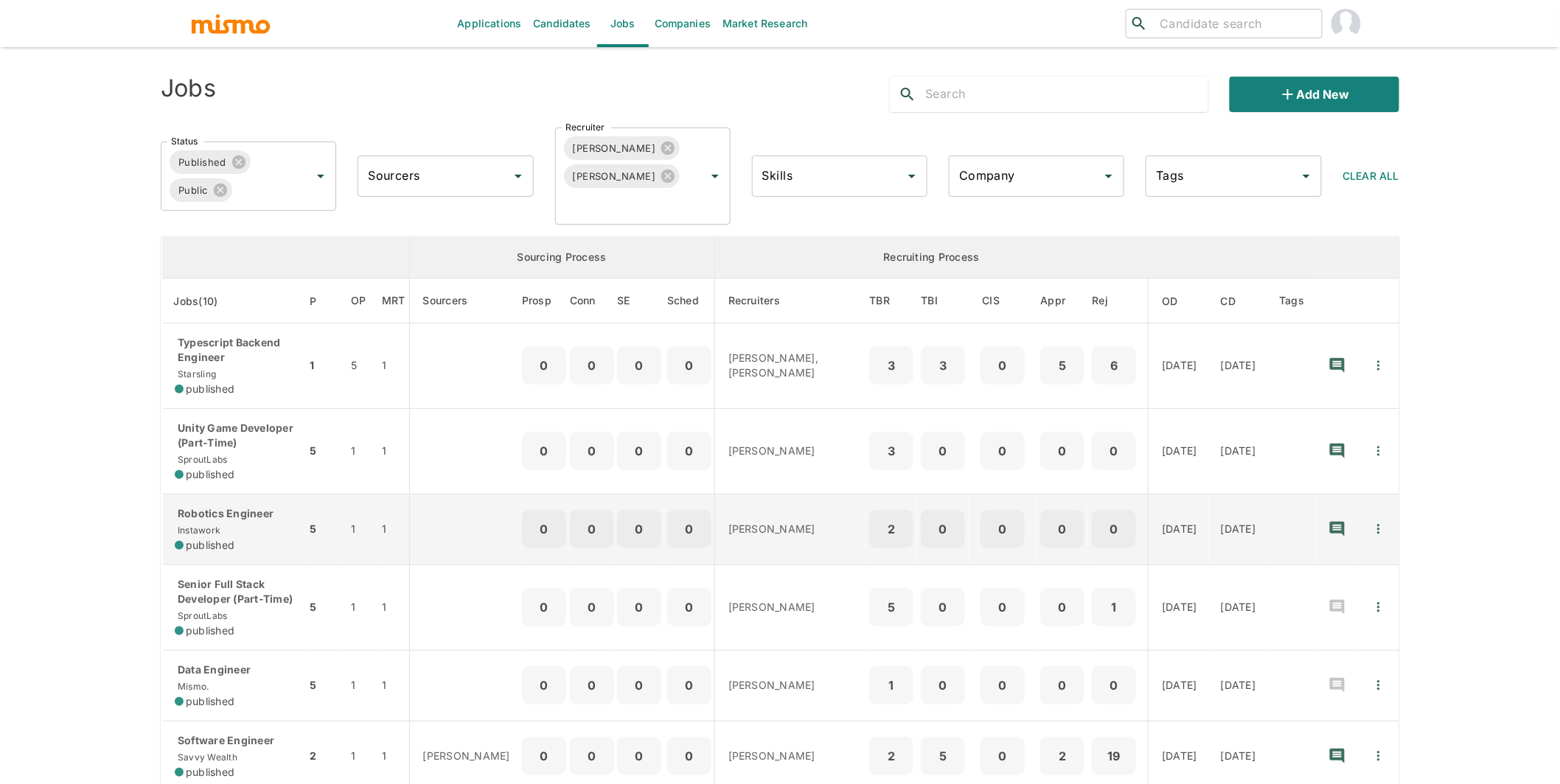
click at [276, 518] on p "Robotics Engineer" at bounding box center [234, 513] width 119 height 15
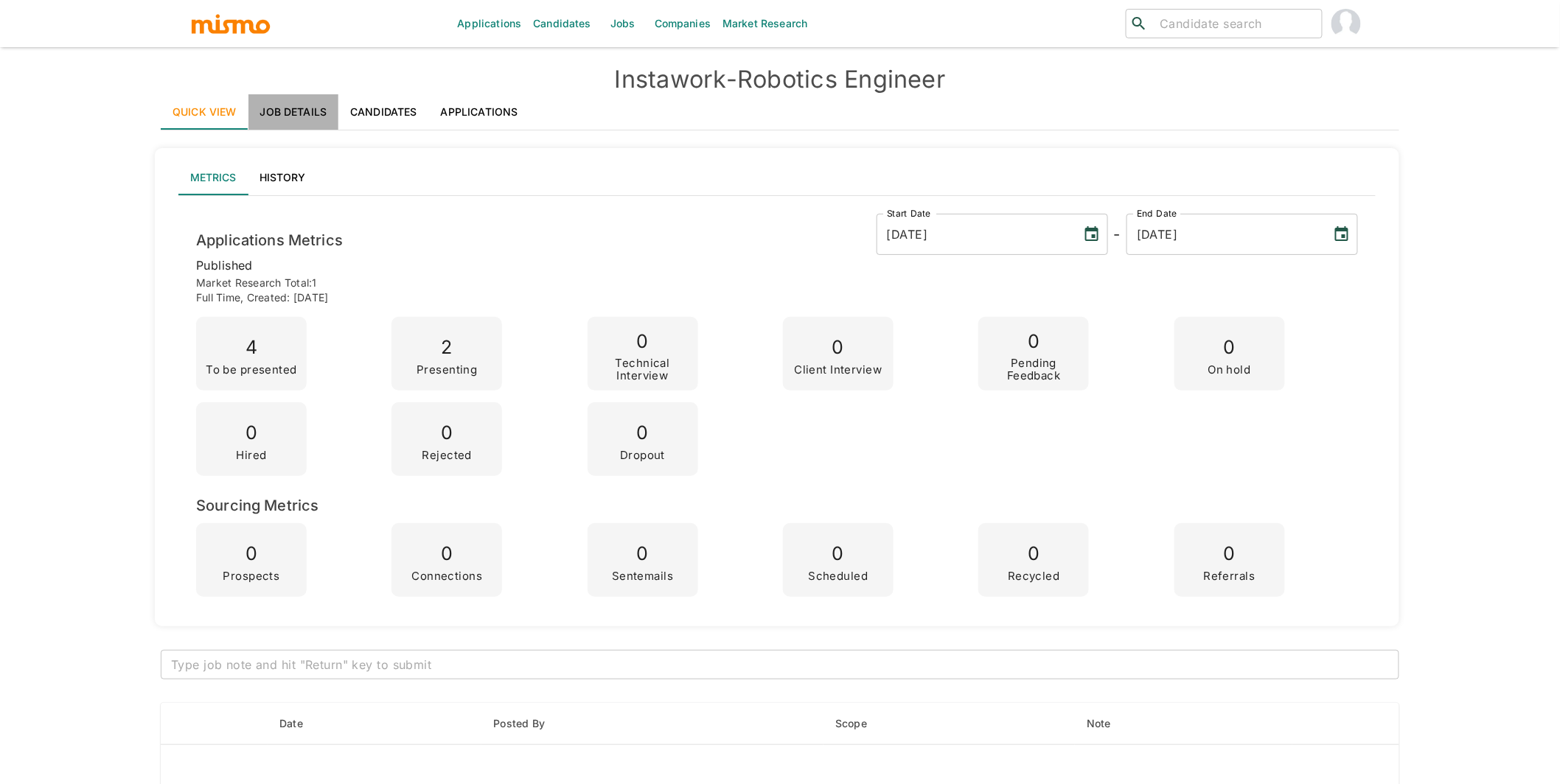
click at [283, 115] on link "Job Details" at bounding box center [294, 112] width 91 height 35
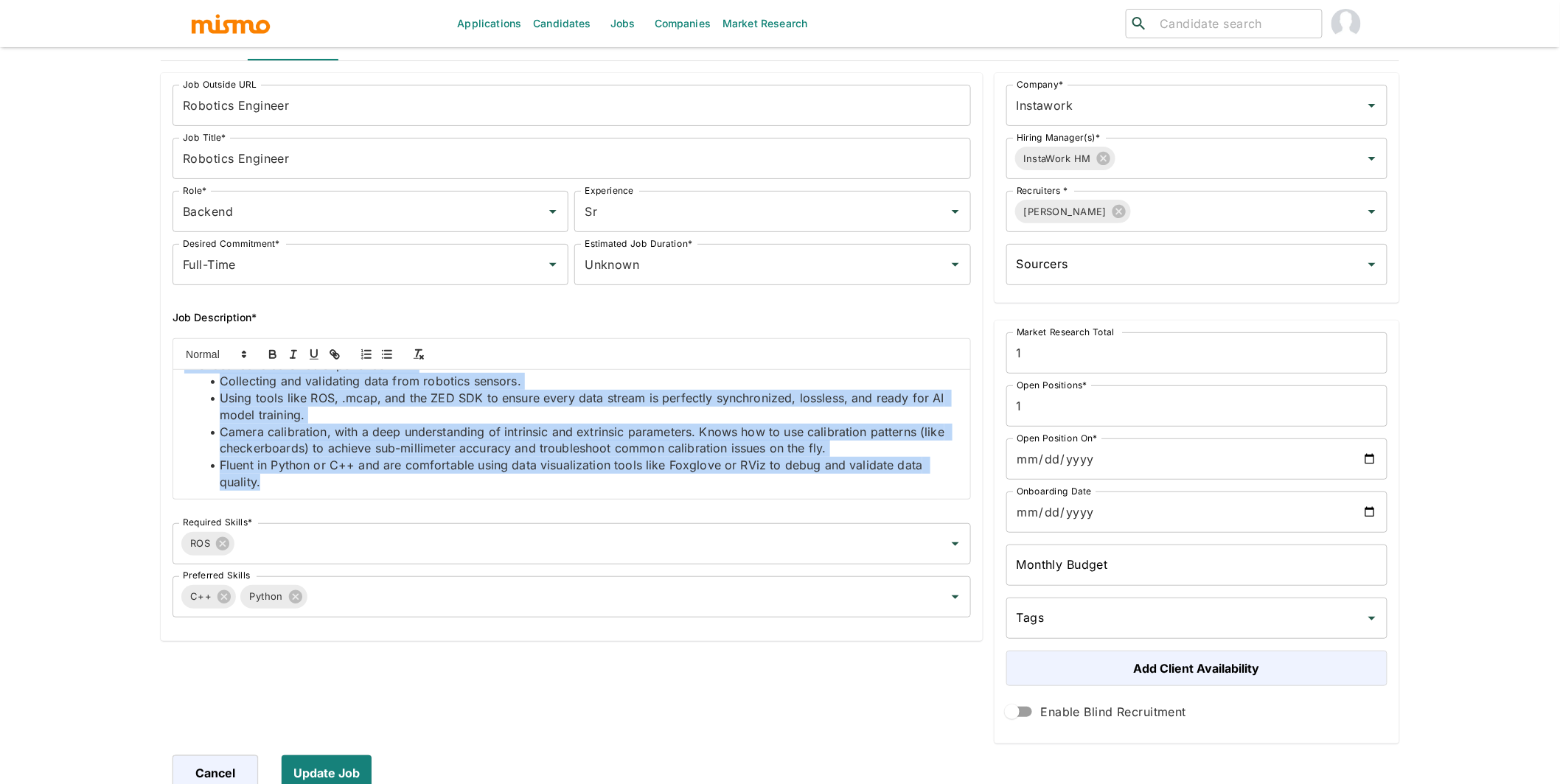
scroll to position [150, 0]
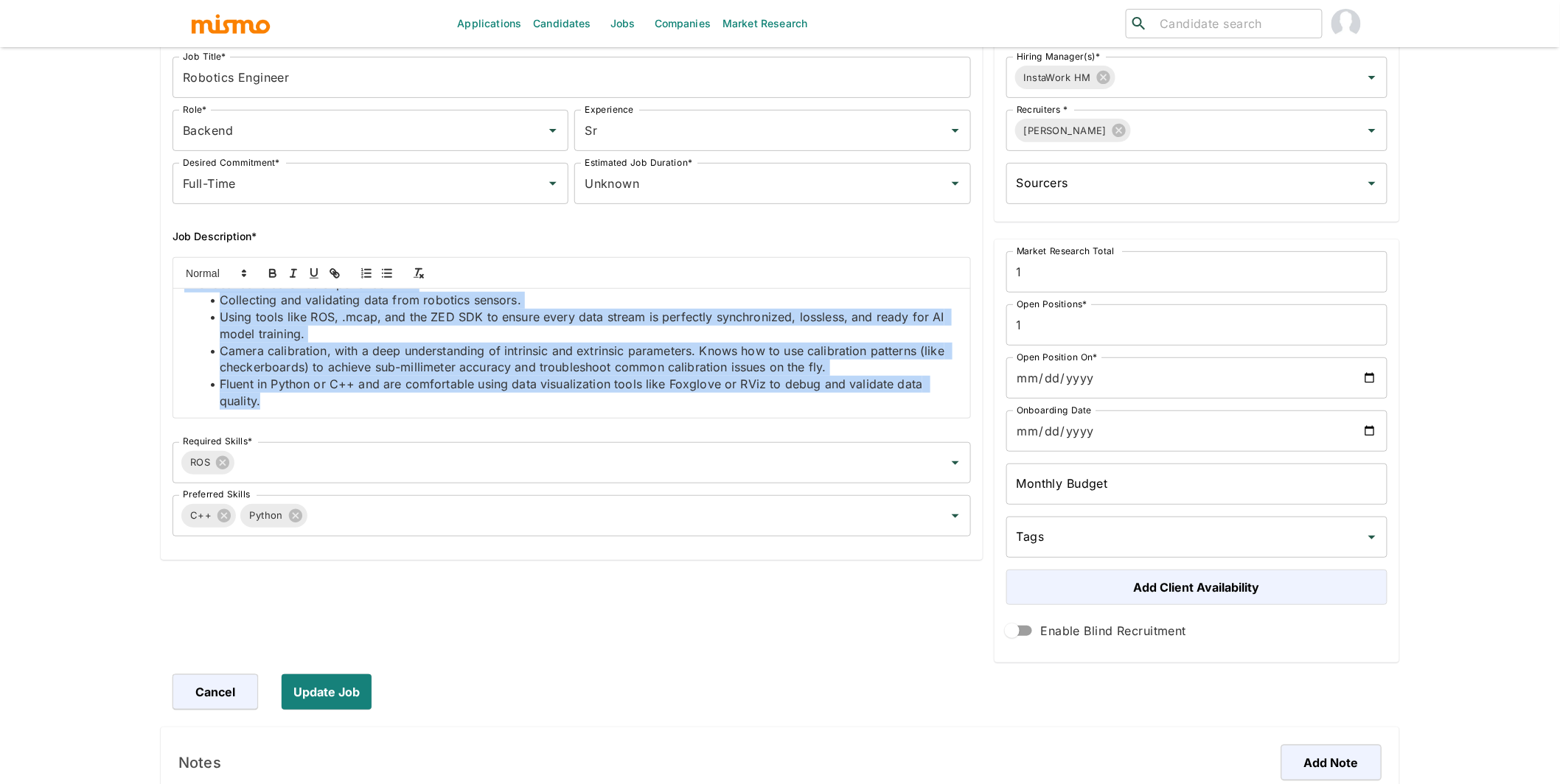
drag, startPoint x: 176, startPoint y: 458, endPoint x: 495, endPoint y: 410, distance: 322.6
click at [495, 410] on div "The ideal candidate has experience with: Collecting and validating data from ro…" at bounding box center [571, 353] width 797 height 129
copy div "The ideal candidate has experience with: Collecting and validating data from ro…"
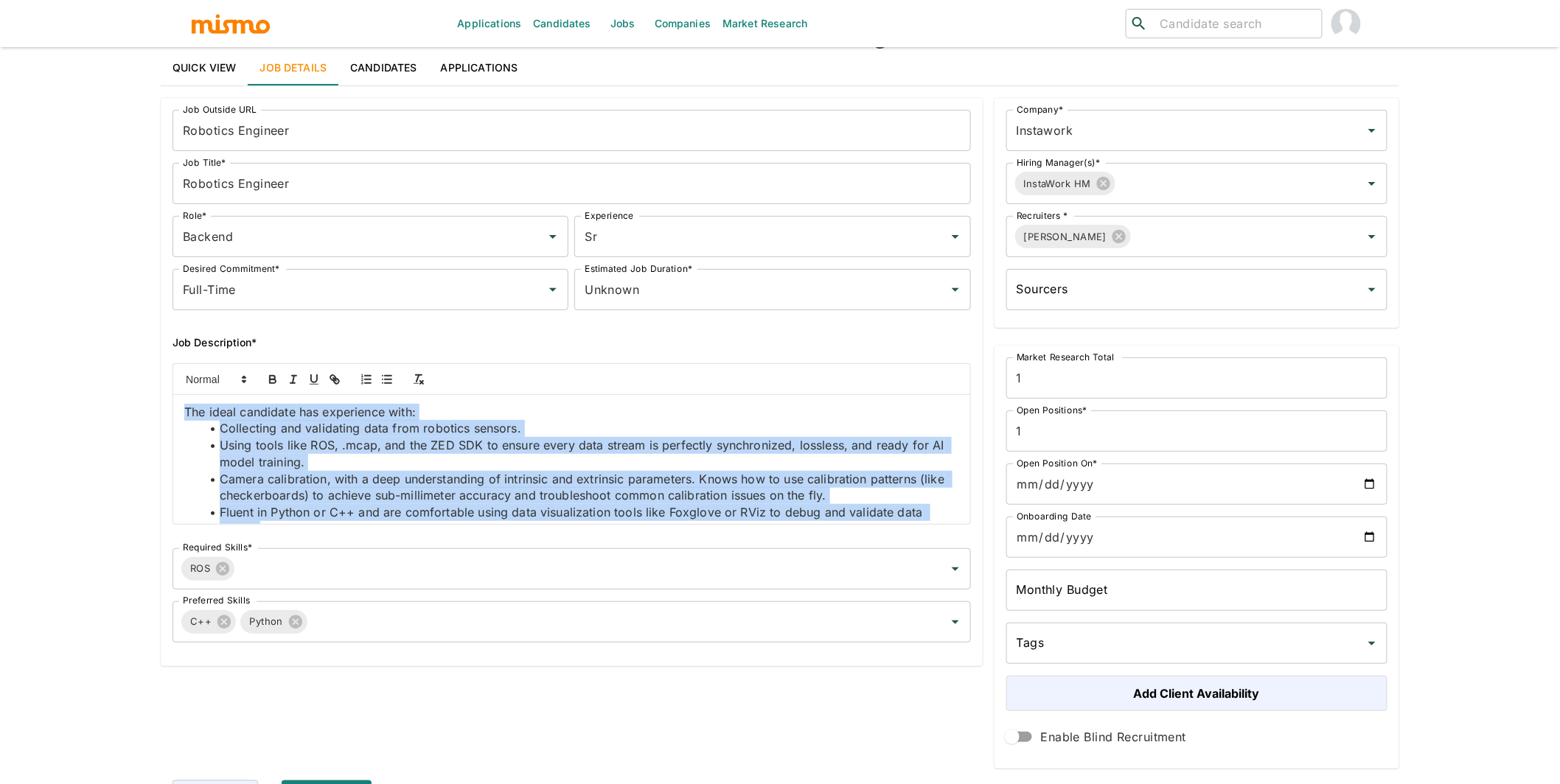
scroll to position [0, 0]
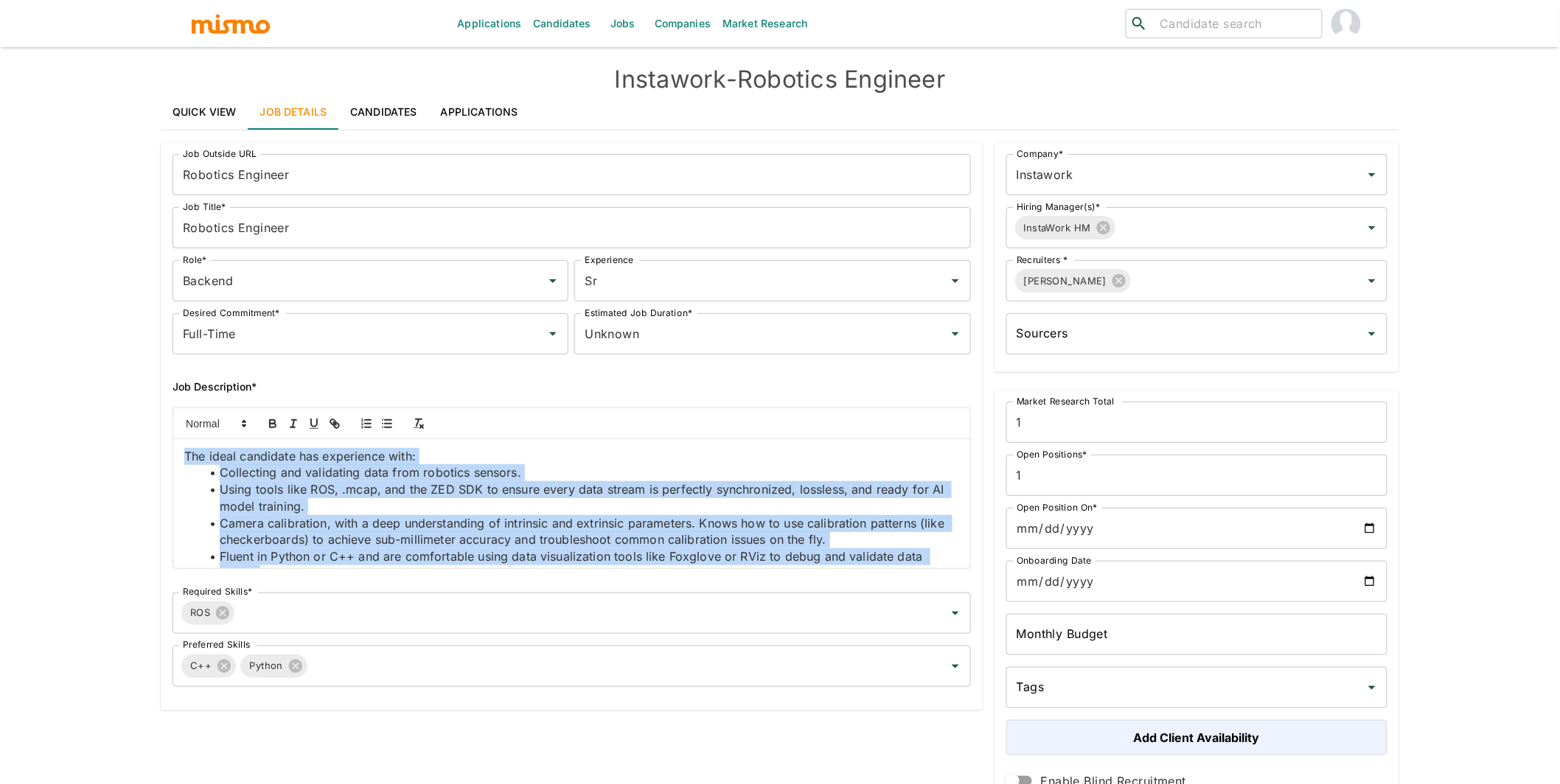
click at [492, 106] on link "Applications" at bounding box center [480, 112] width 101 height 35
